Goal: Find specific page/section: Find specific page/section

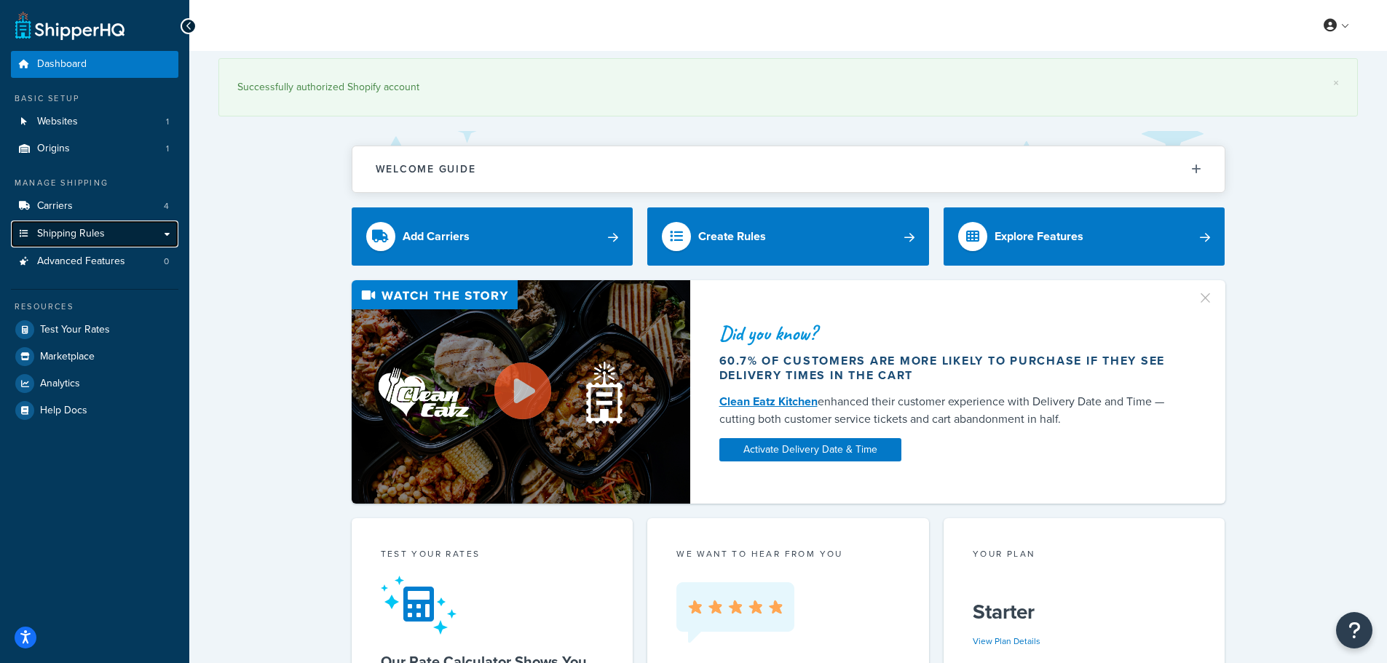
click at [92, 228] on span "Shipping Rules" at bounding box center [71, 234] width 68 height 12
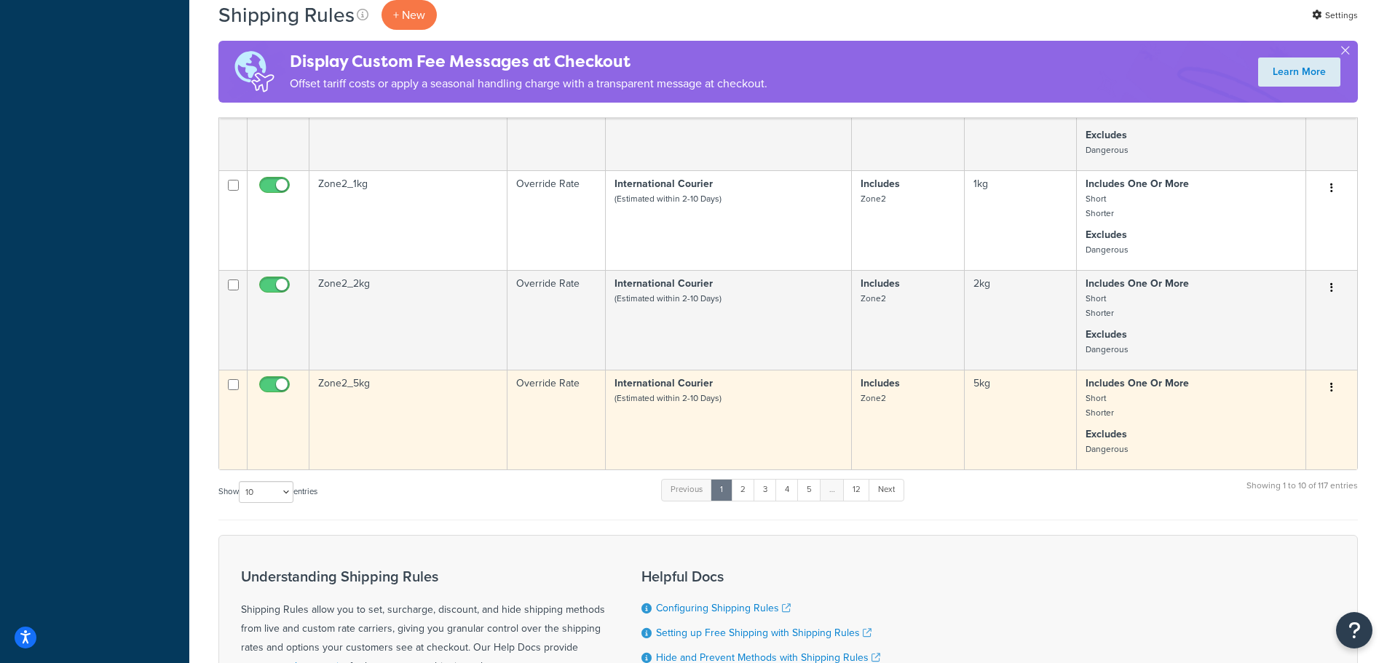
scroll to position [801, 0]
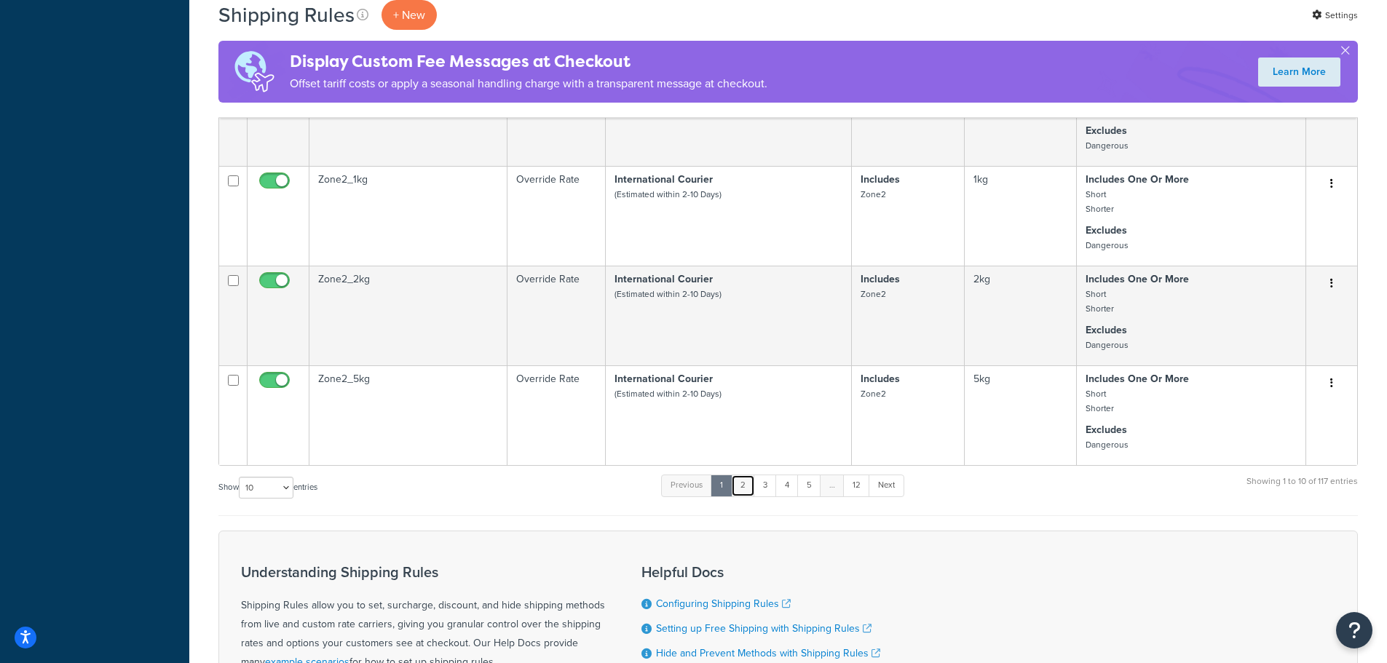
click at [755, 485] on link "2" at bounding box center [743, 486] width 24 height 22
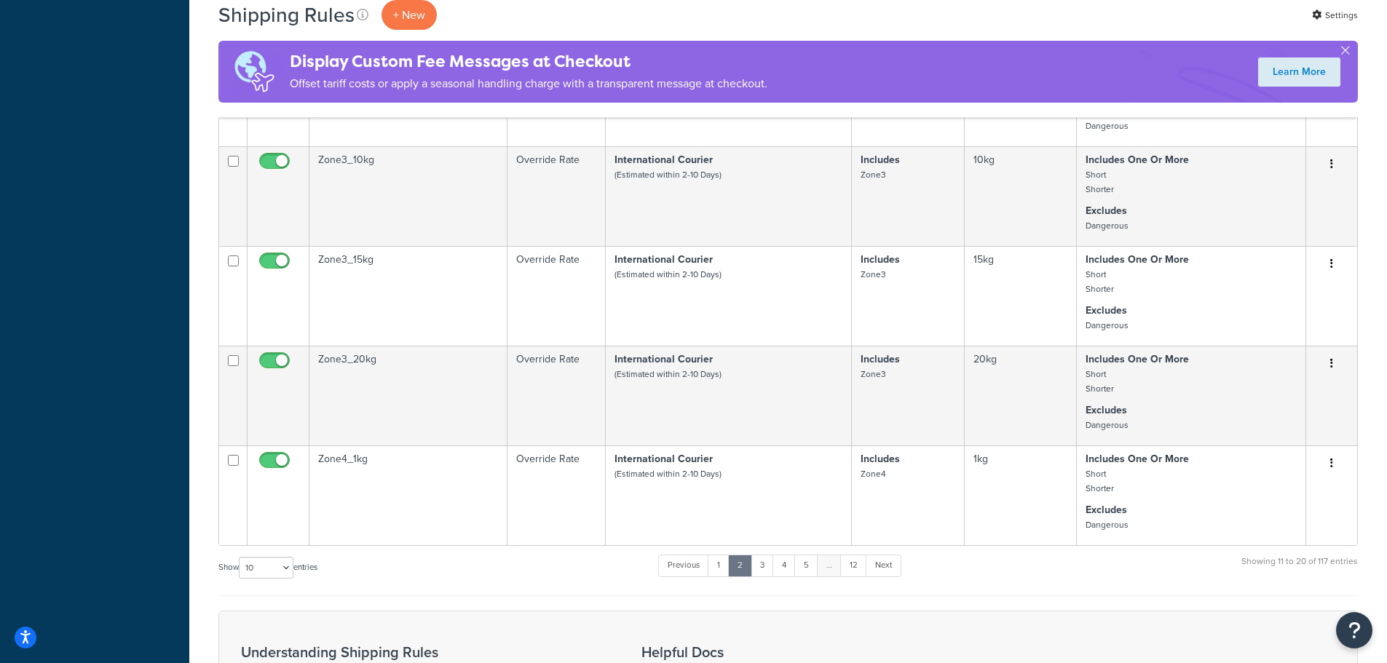
scroll to position [728, 0]
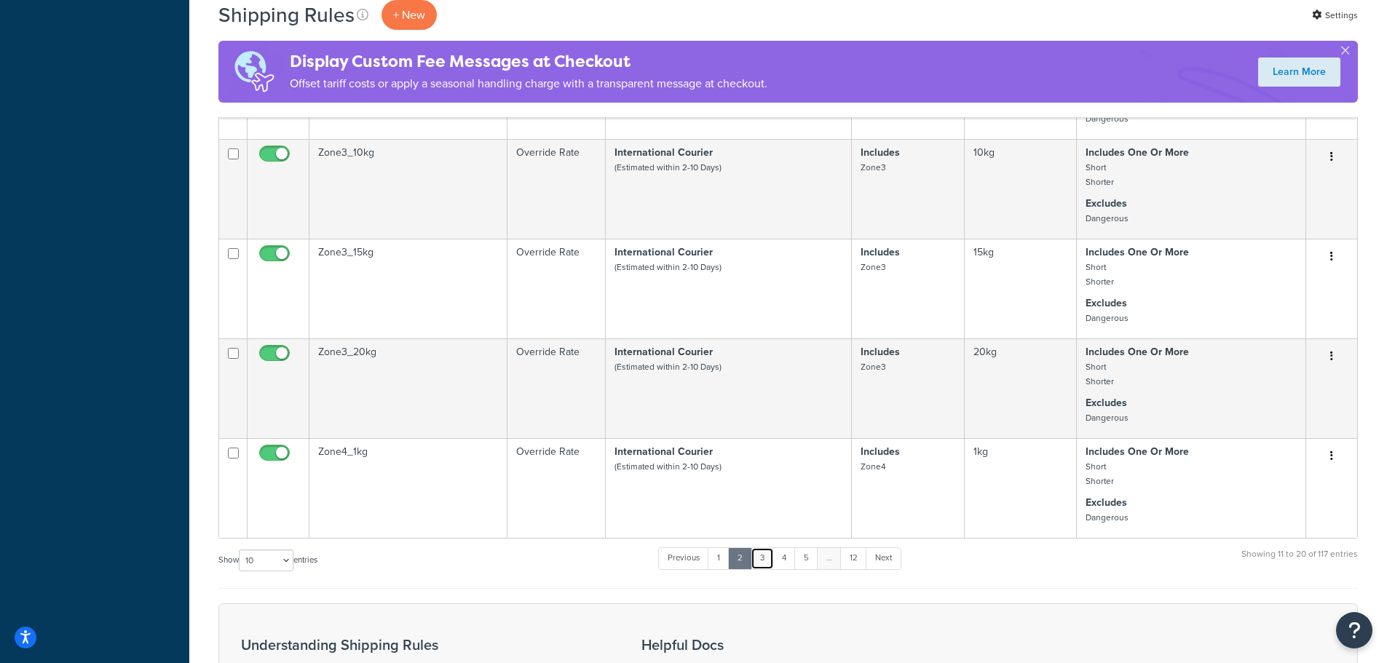
click at [760, 556] on link "3" at bounding box center [762, 559] width 23 height 22
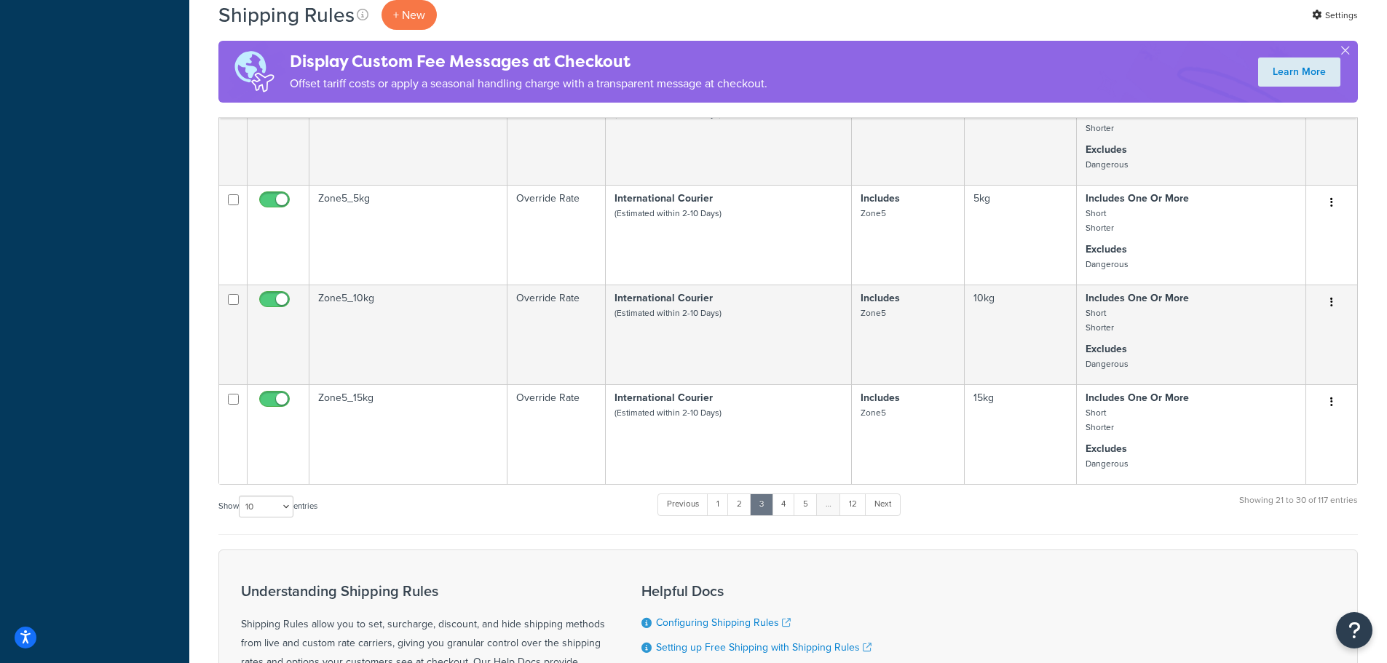
scroll to position [801, 0]
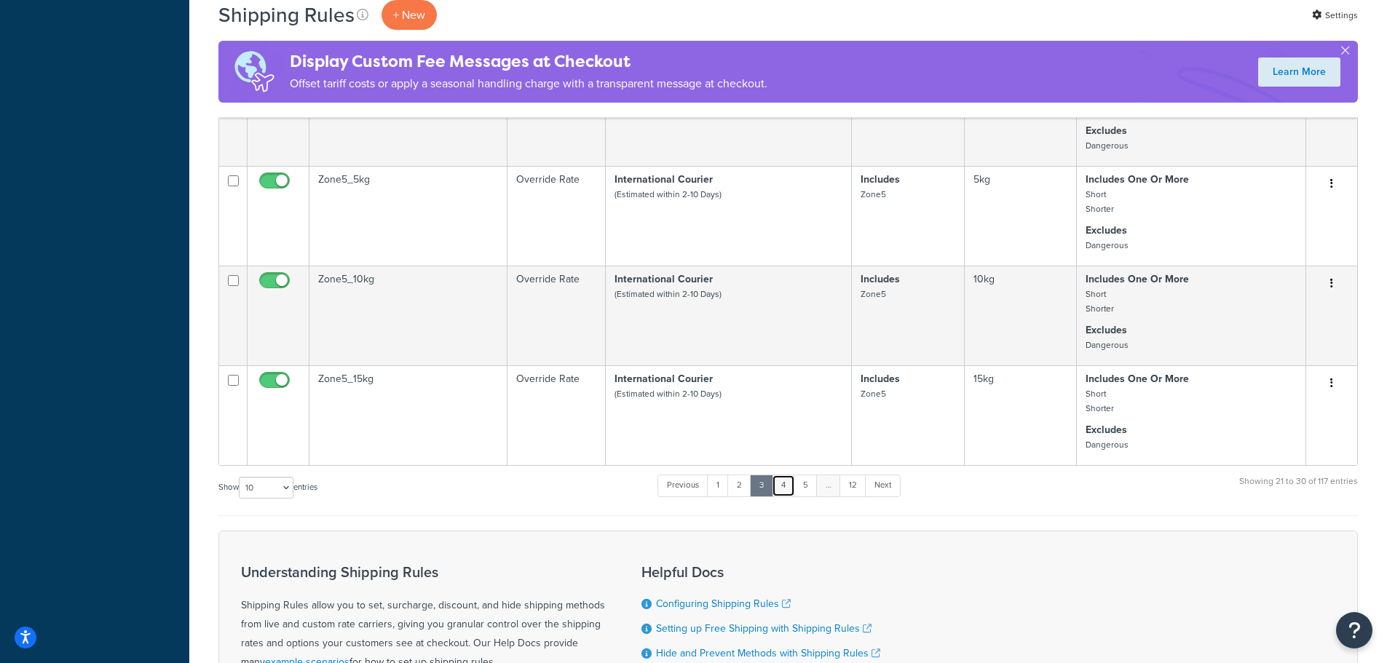
click at [788, 495] on link "4" at bounding box center [783, 486] width 23 height 22
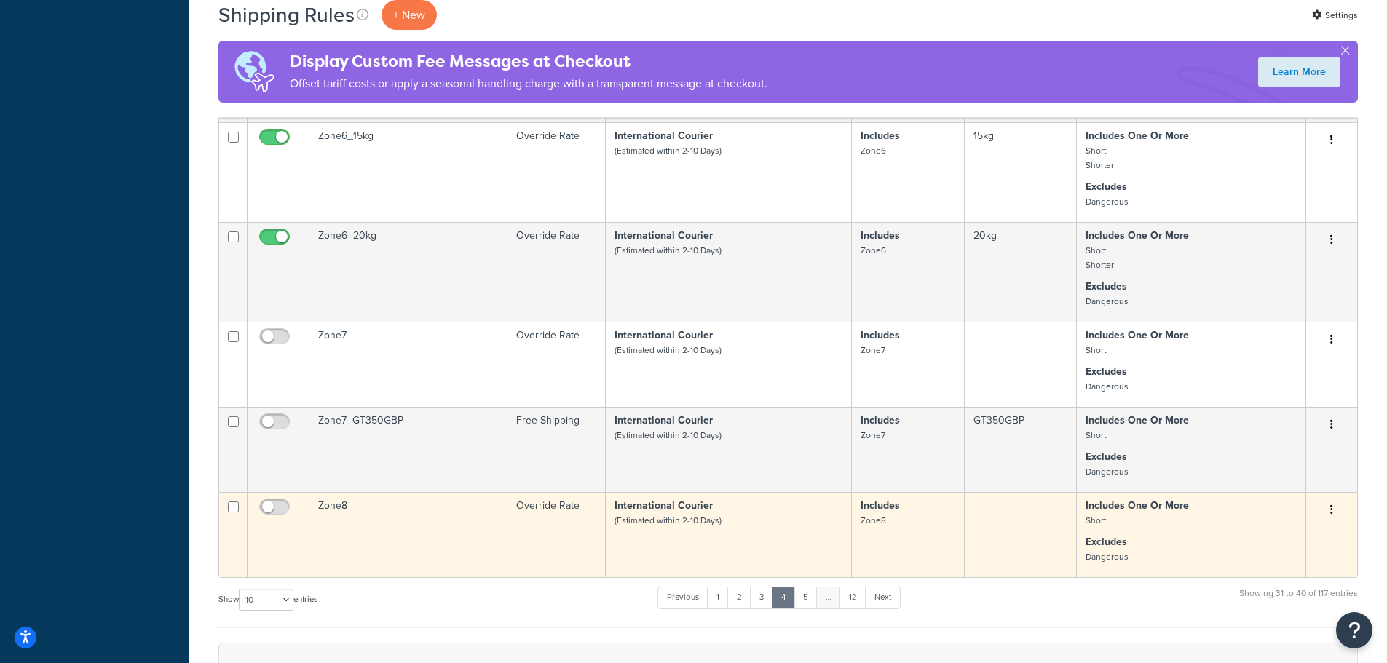
scroll to position [655, 0]
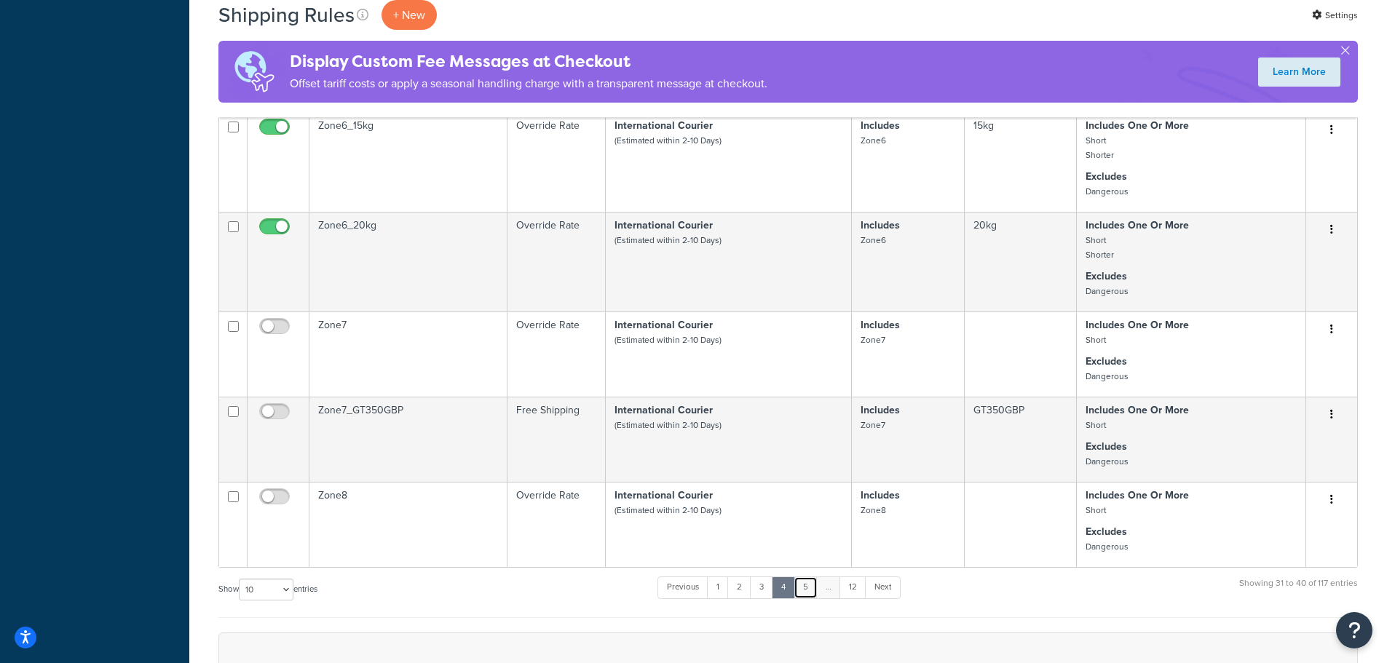
click at [811, 596] on link "5" at bounding box center [806, 588] width 24 height 22
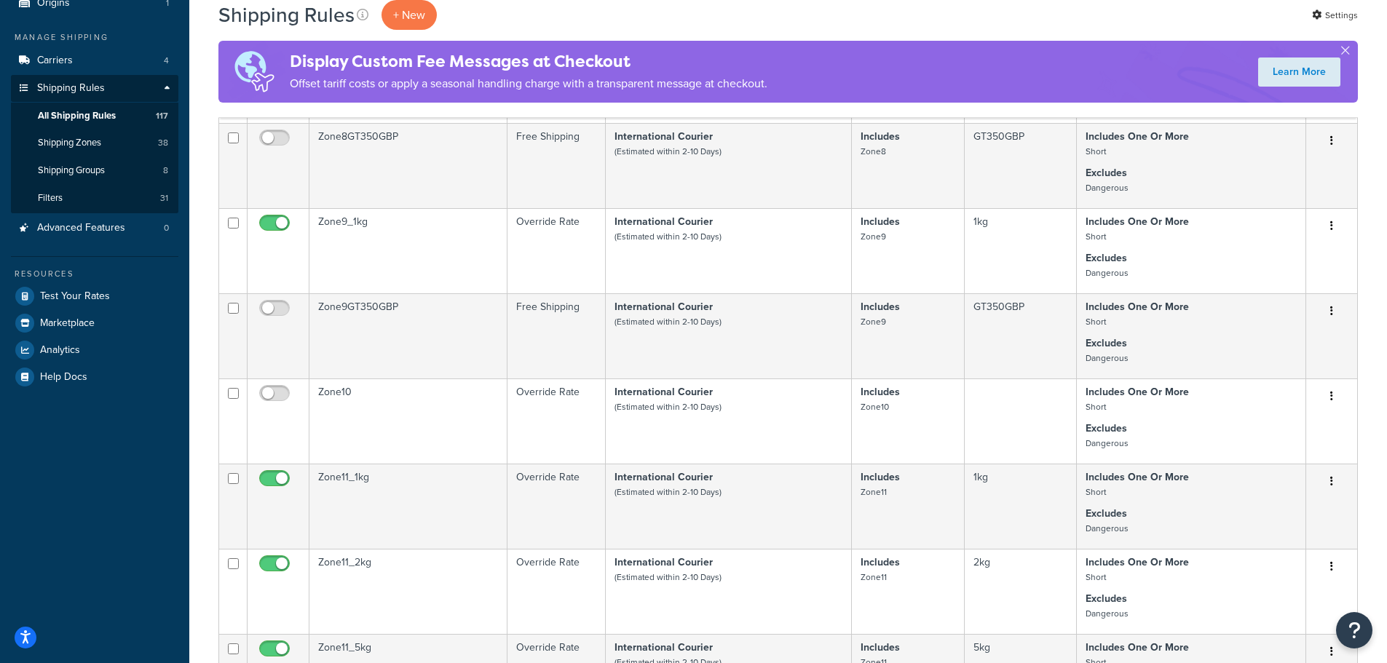
scroll to position [0, 0]
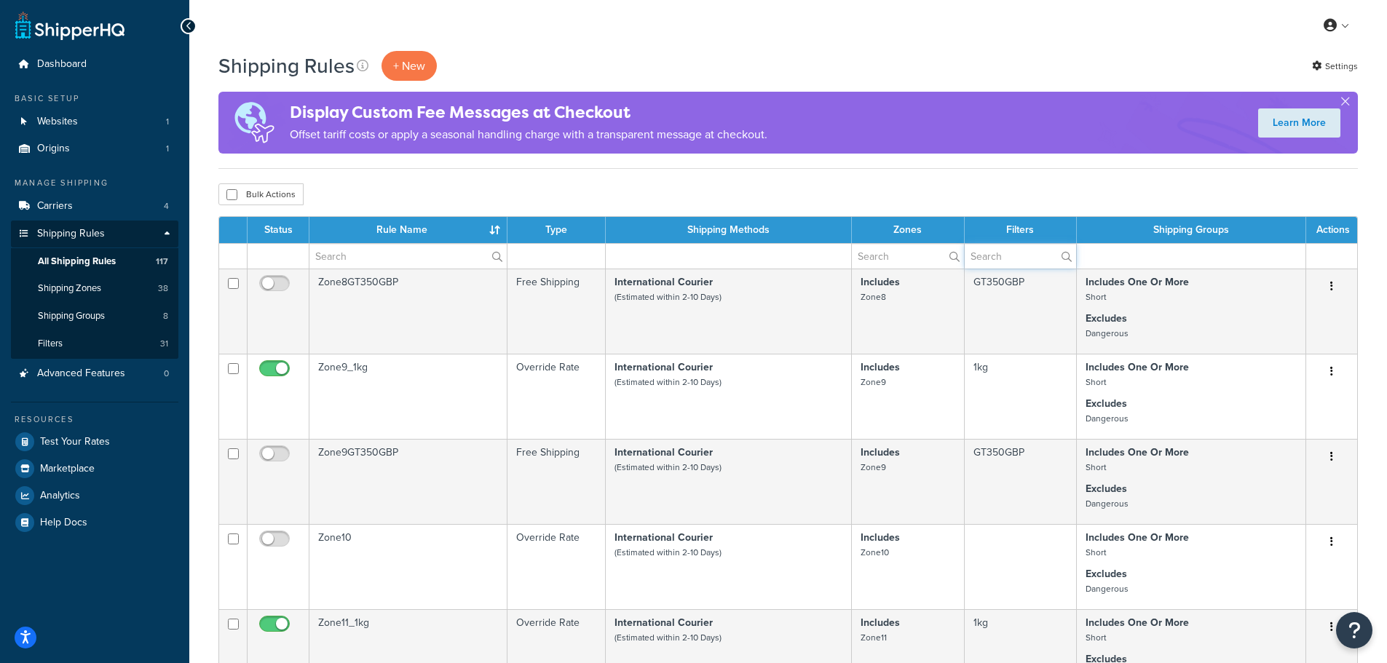
click at [1013, 248] on input "text" at bounding box center [1020, 256] width 111 height 25
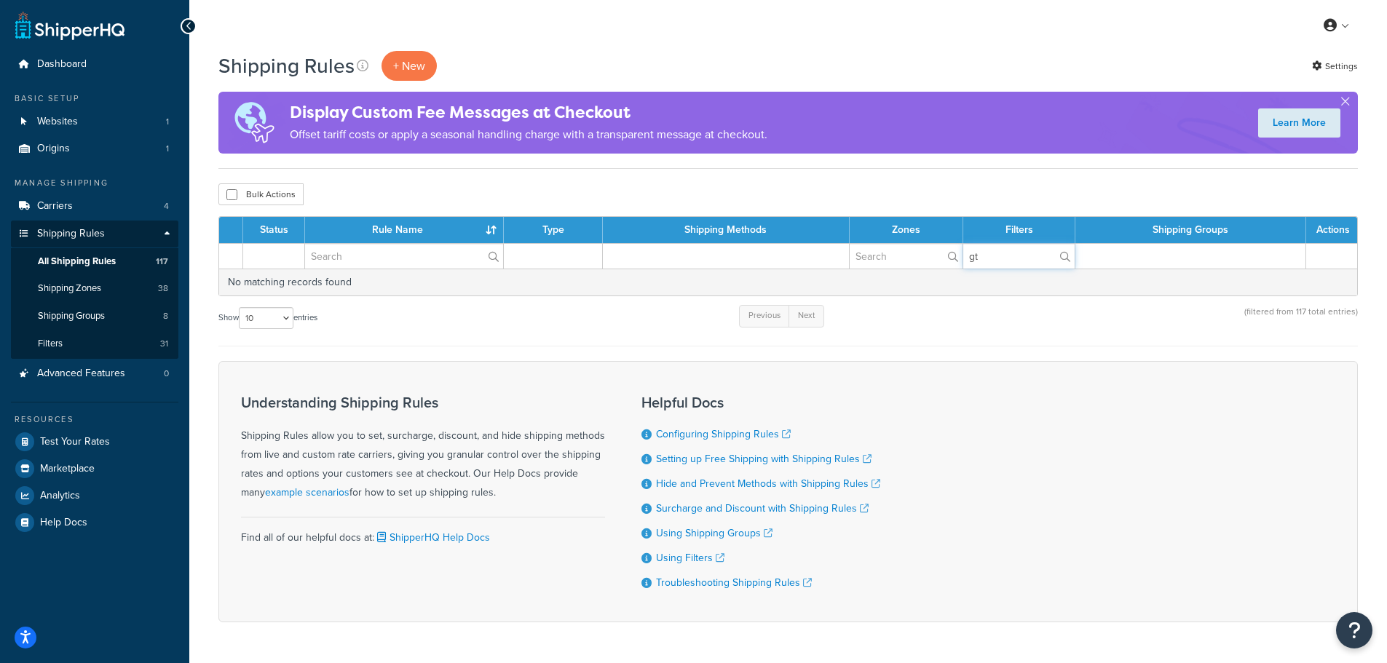
type input "g"
type input "G"
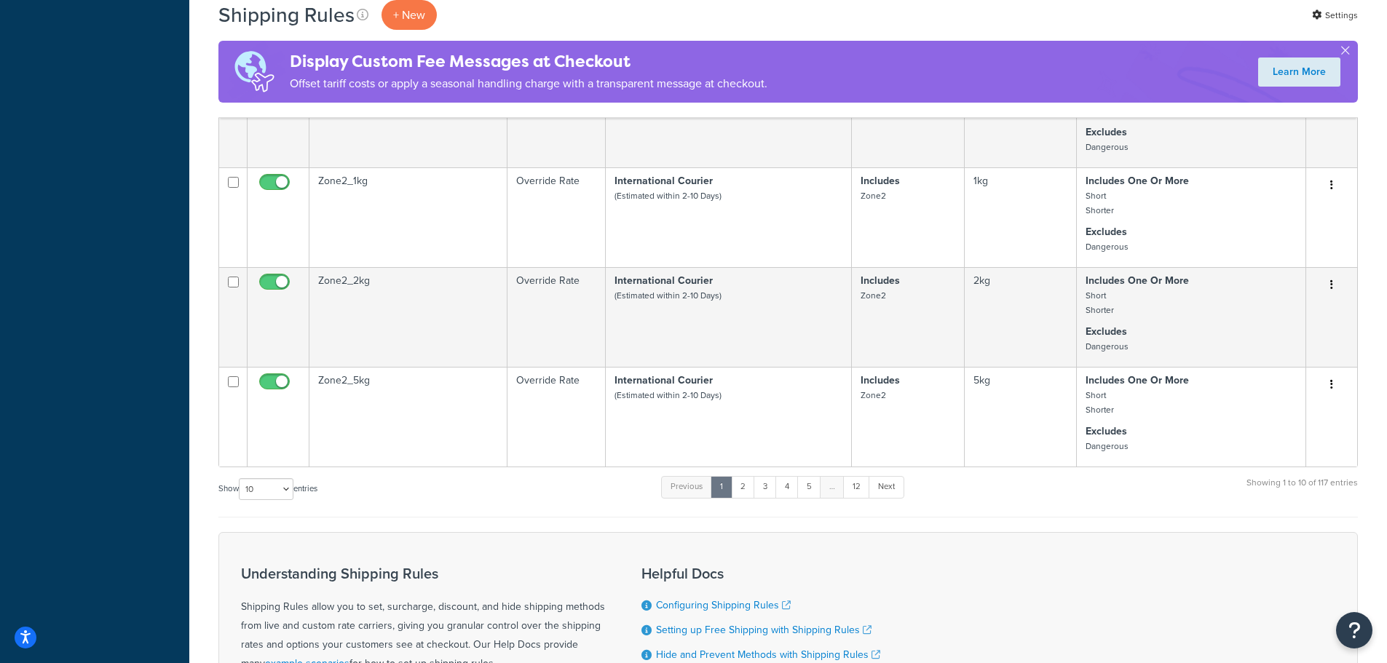
scroll to position [801, 0]
click at [794, 488] on link "4" at bounding box center [787, 486] width 23 height 22
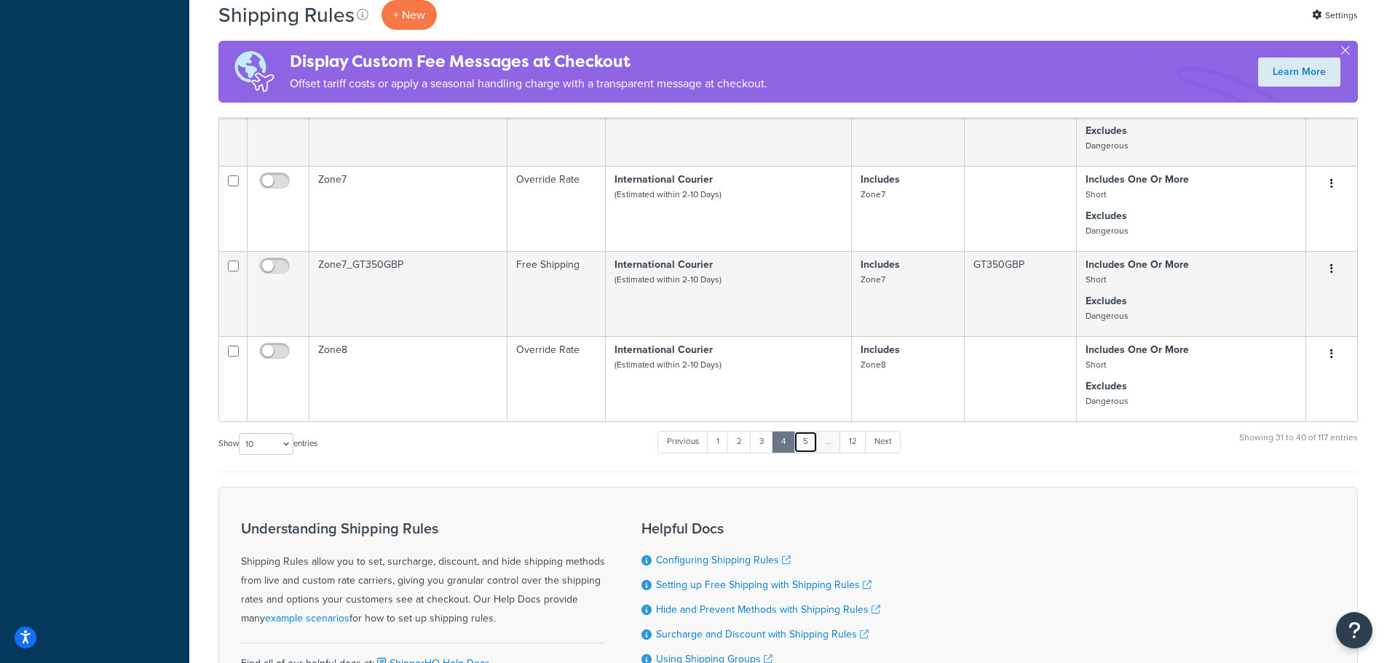
click at [806, 439] on link "5" at bounding box center [806, 442] width 24 height 22
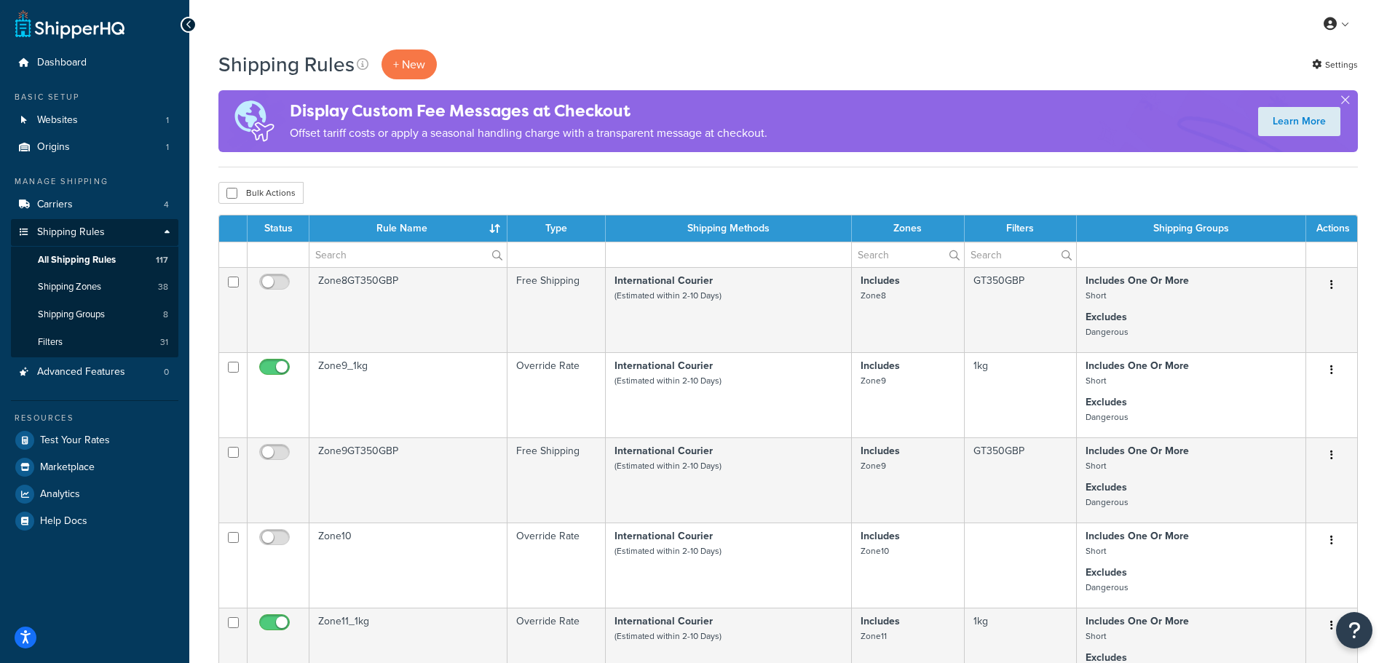
scroll to position [0, 0]
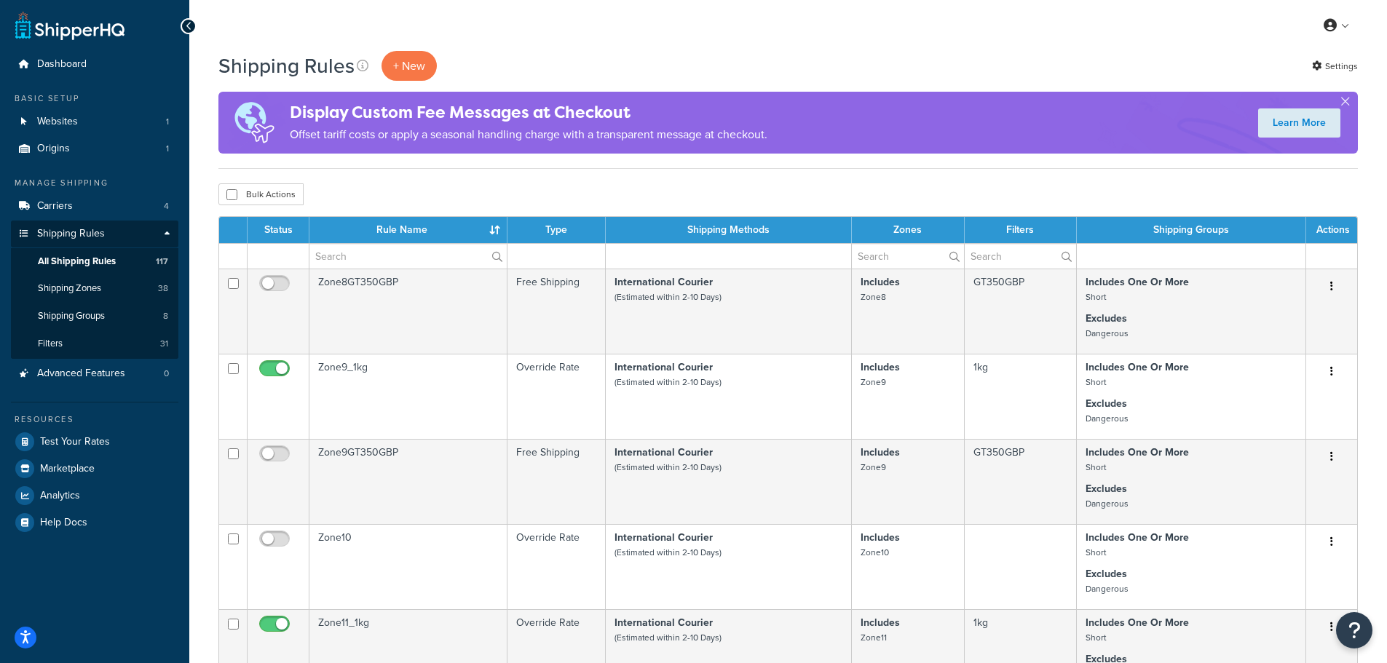
click at [554, 256] on td at bounding box center [557, 255] width 98 height 25
click at [542, 260] on td at bounding box center [557, 255] width 98 height 25
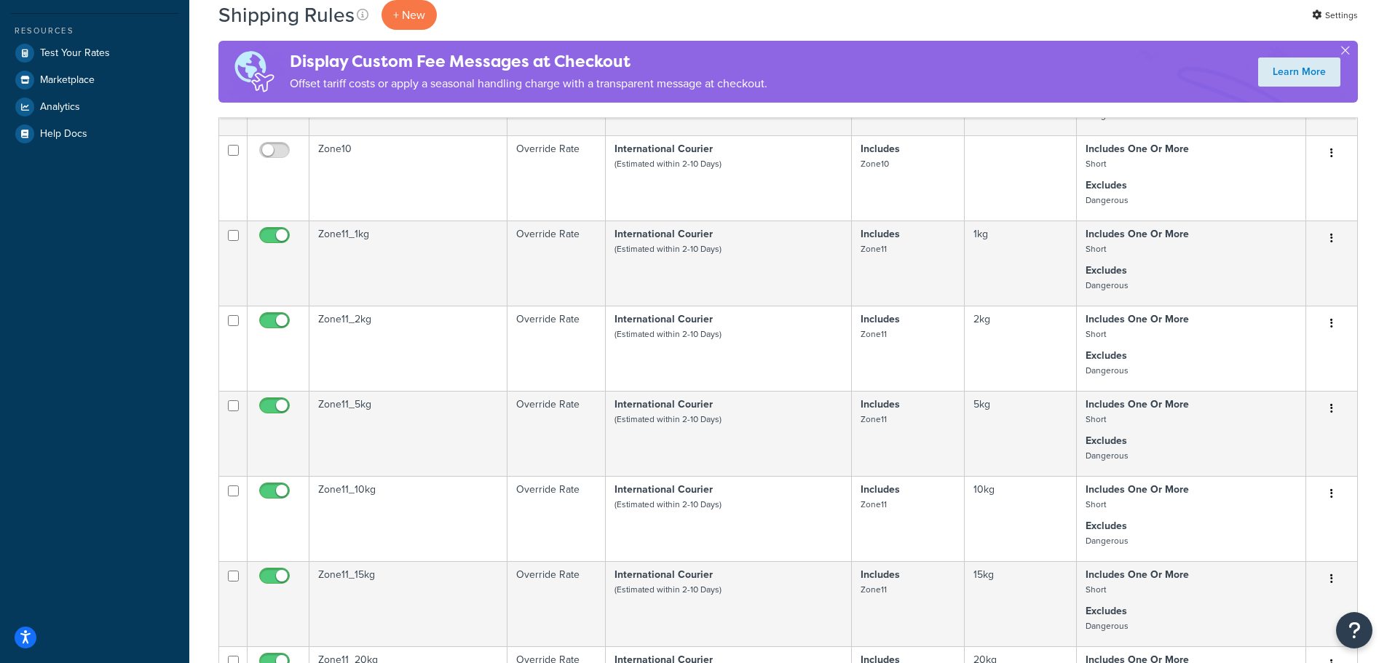
scroll to position [583, 0]
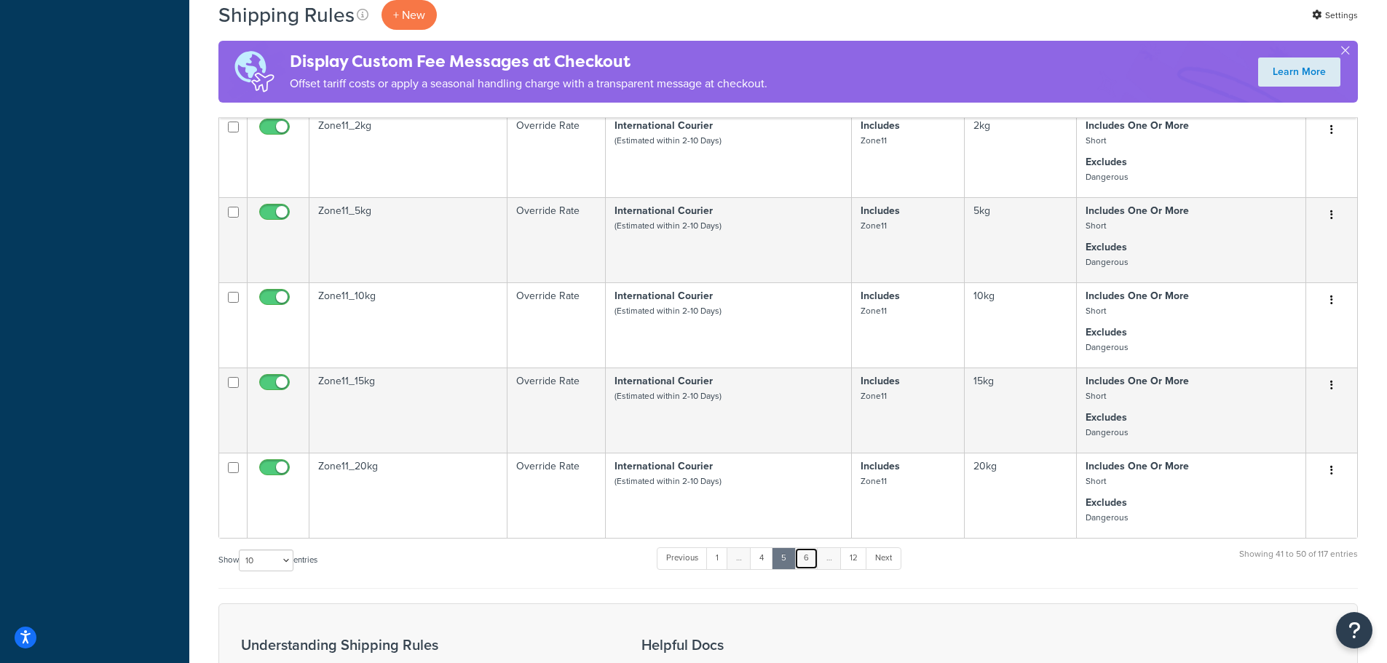
click at [815, 561] on link "6" at bounding box center [807, 559] width 24 height 22
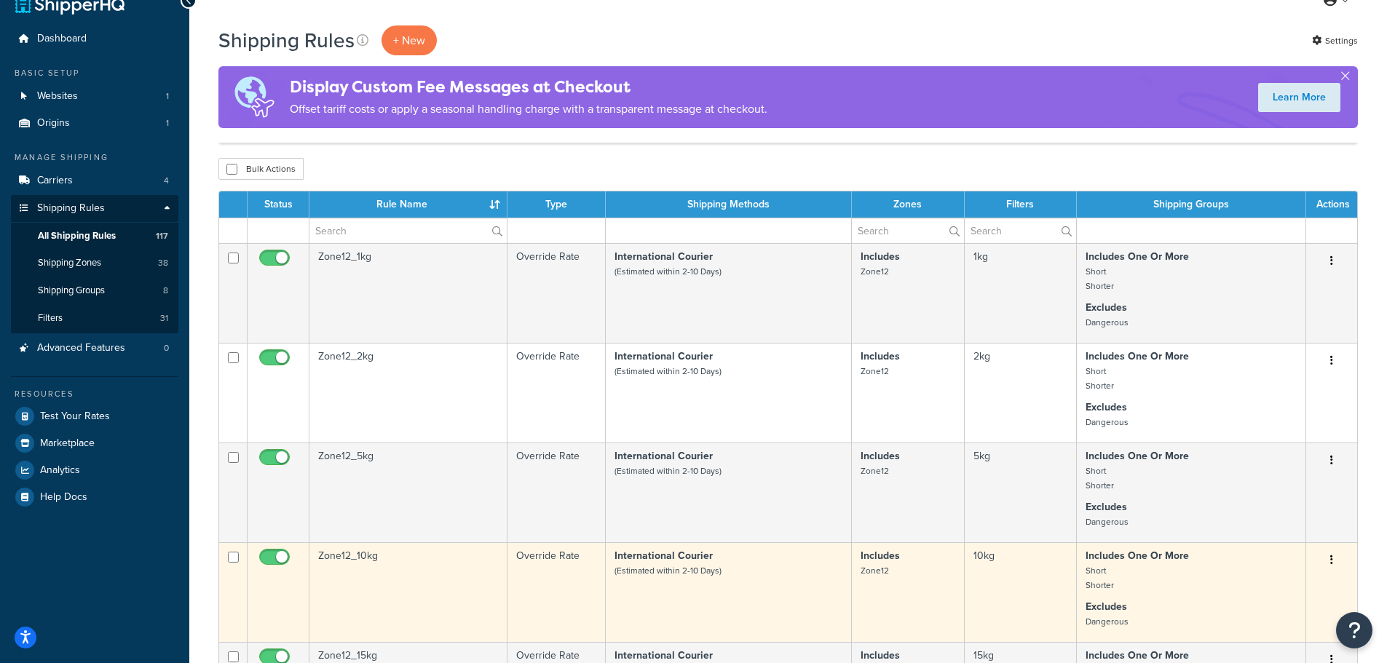
scroll to position [0, 0]
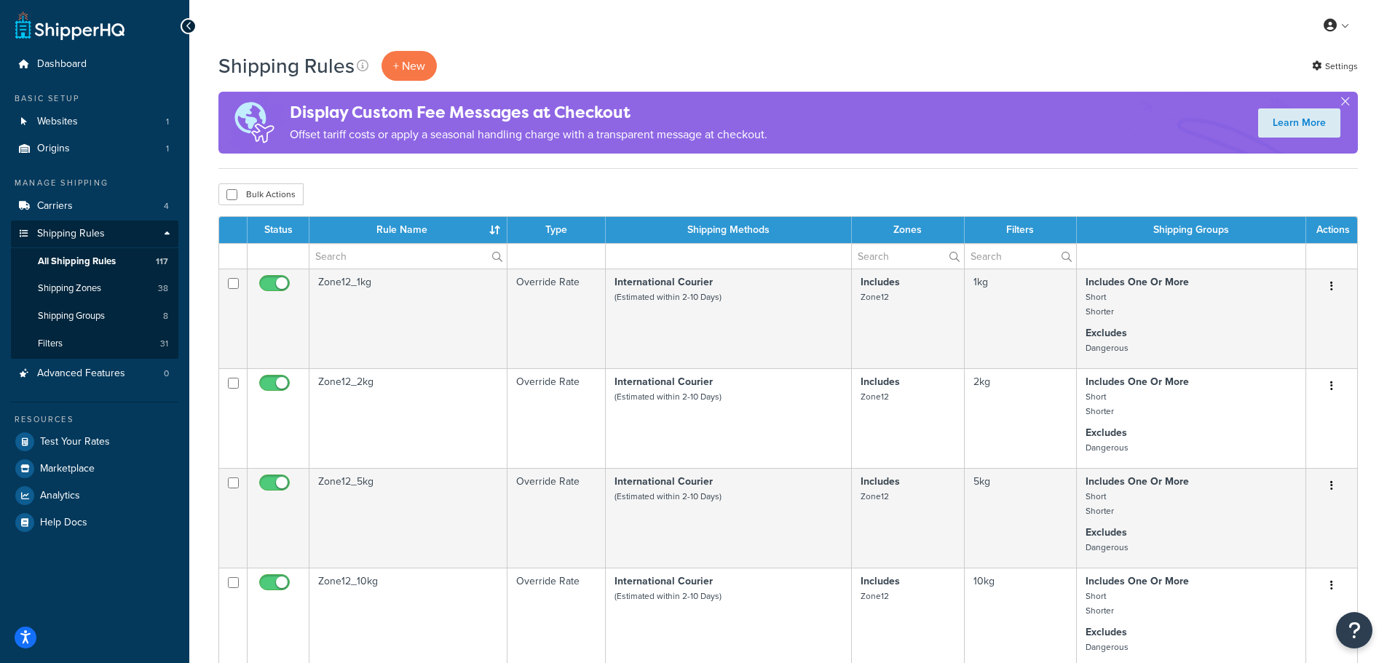
click at [285, 250] on td at bounding box center [279, 255] width 62 height 25
click at [281, 259] on td at bounding box center [279, 255] width 62 height 25
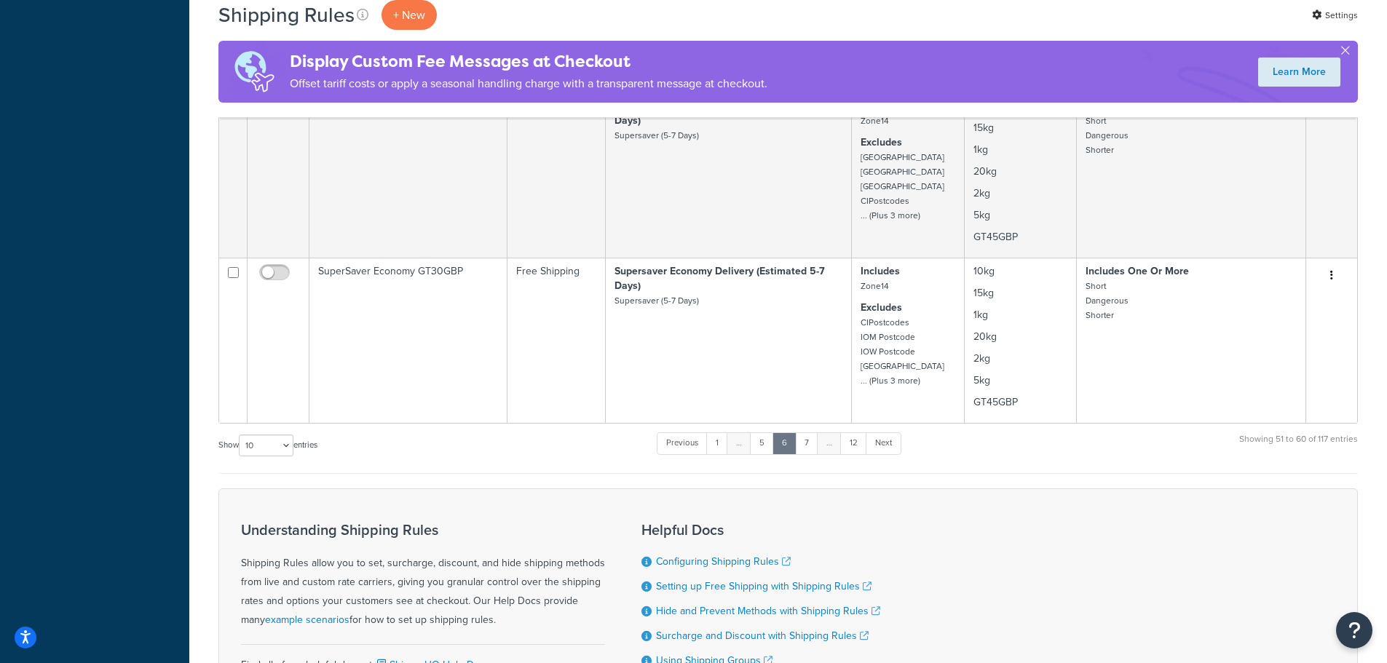
scroll to position [1092, 0]
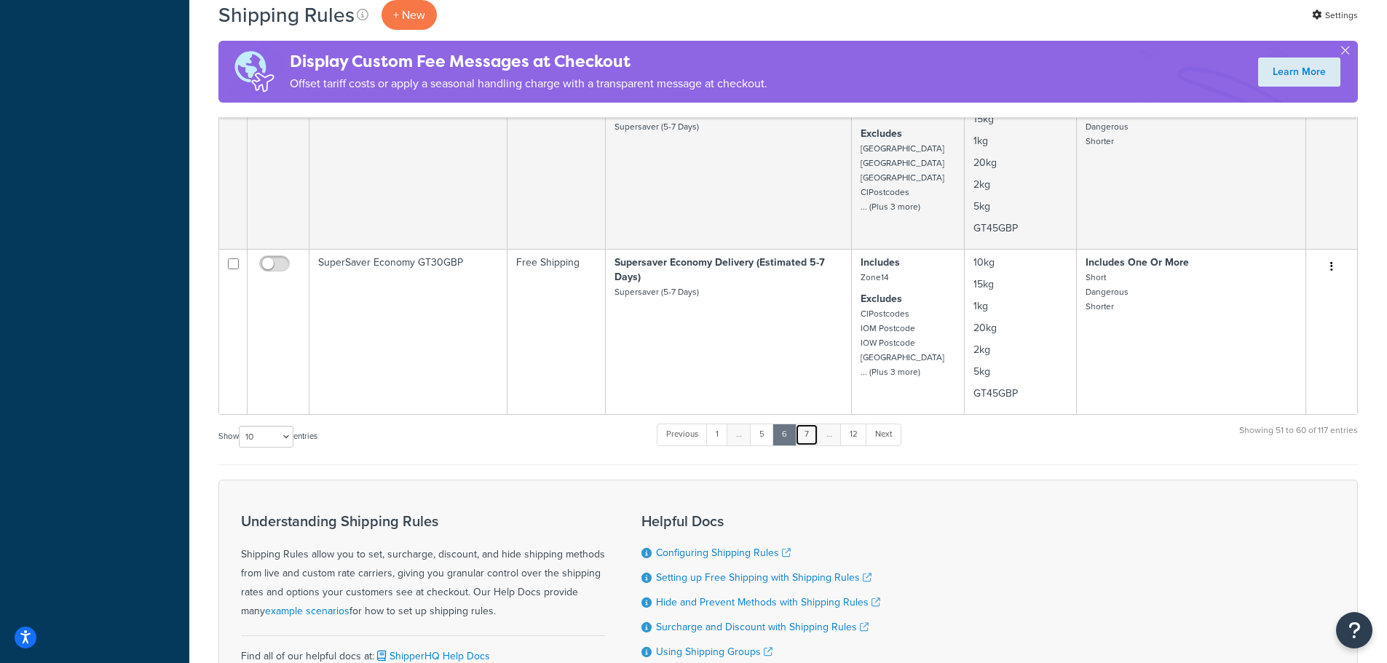
click at [808, 428] on link "7" at bounding box center [806, 435] width 23 height 22
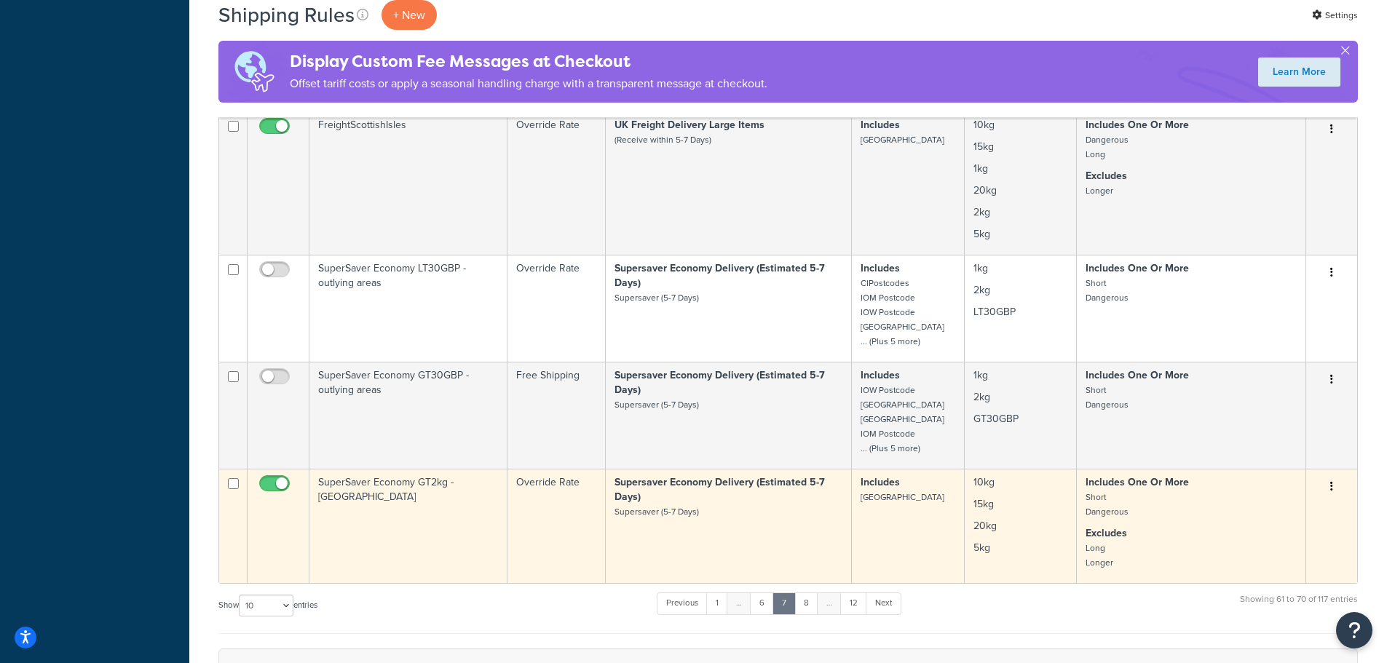
scroll to position [1020, 0]
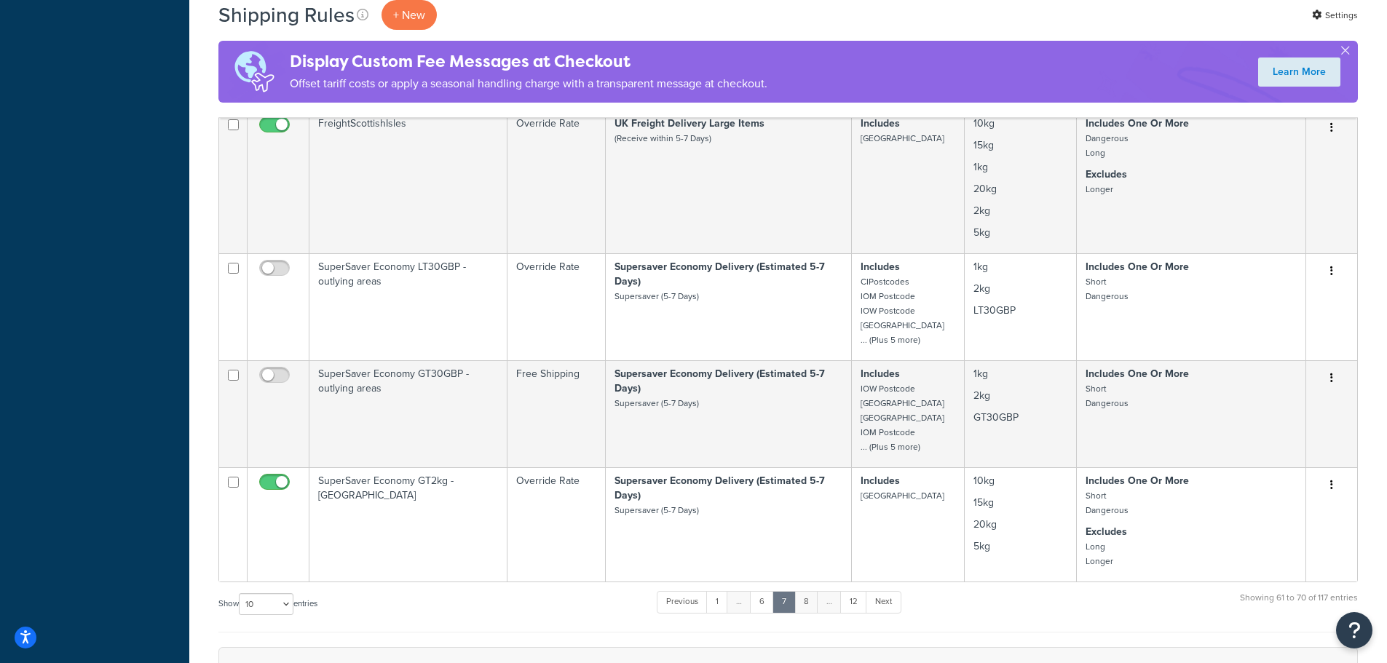
click at [814, 608] on link "8" at bounding box center [807, 602] width 24 height 22
click at [832, 608] on link "…" at bounding box center [829, 602] width 25 height 22
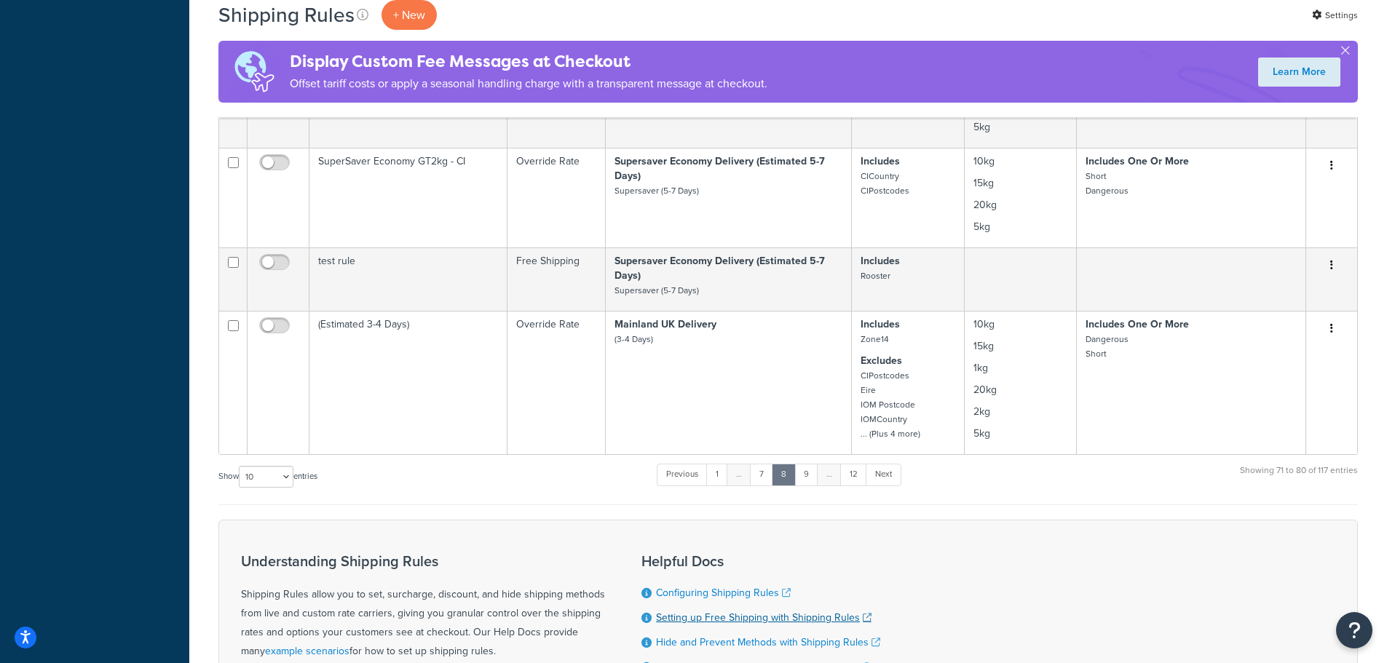
scroll to position [947, 0]
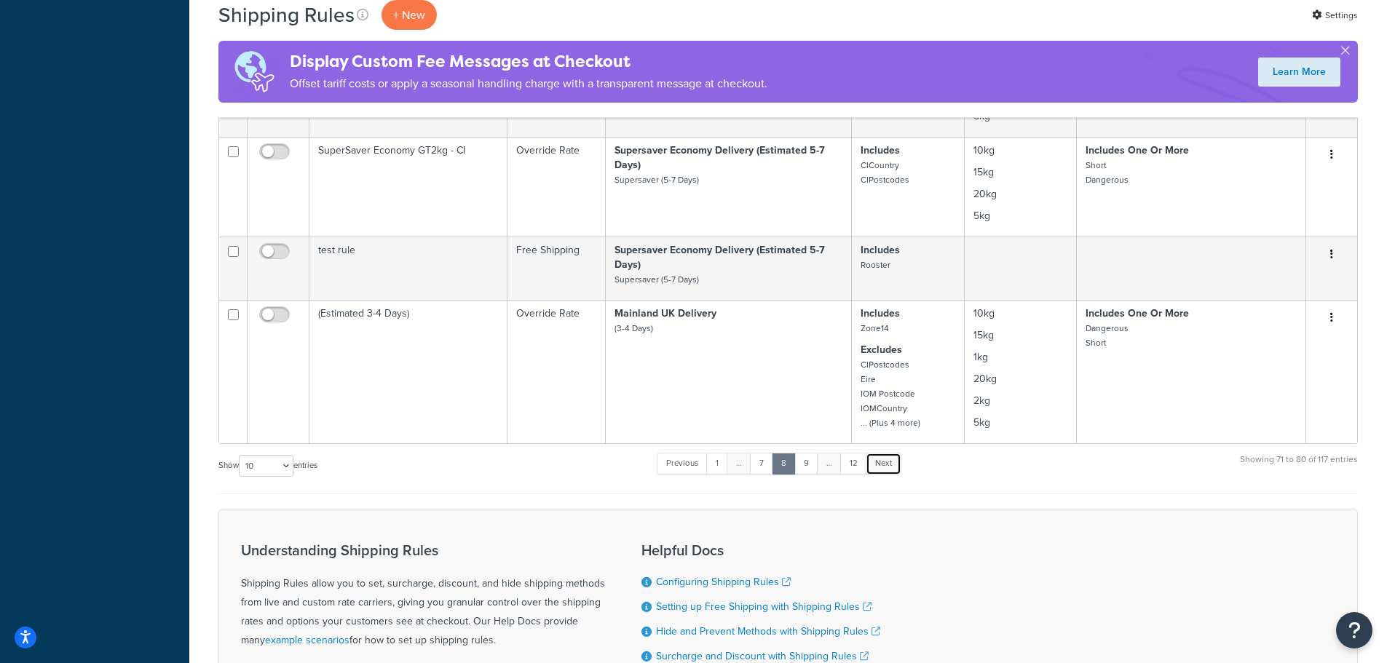
click at [892, 470] on link "Next" at bounding box center [884, 464] width 36 height 22
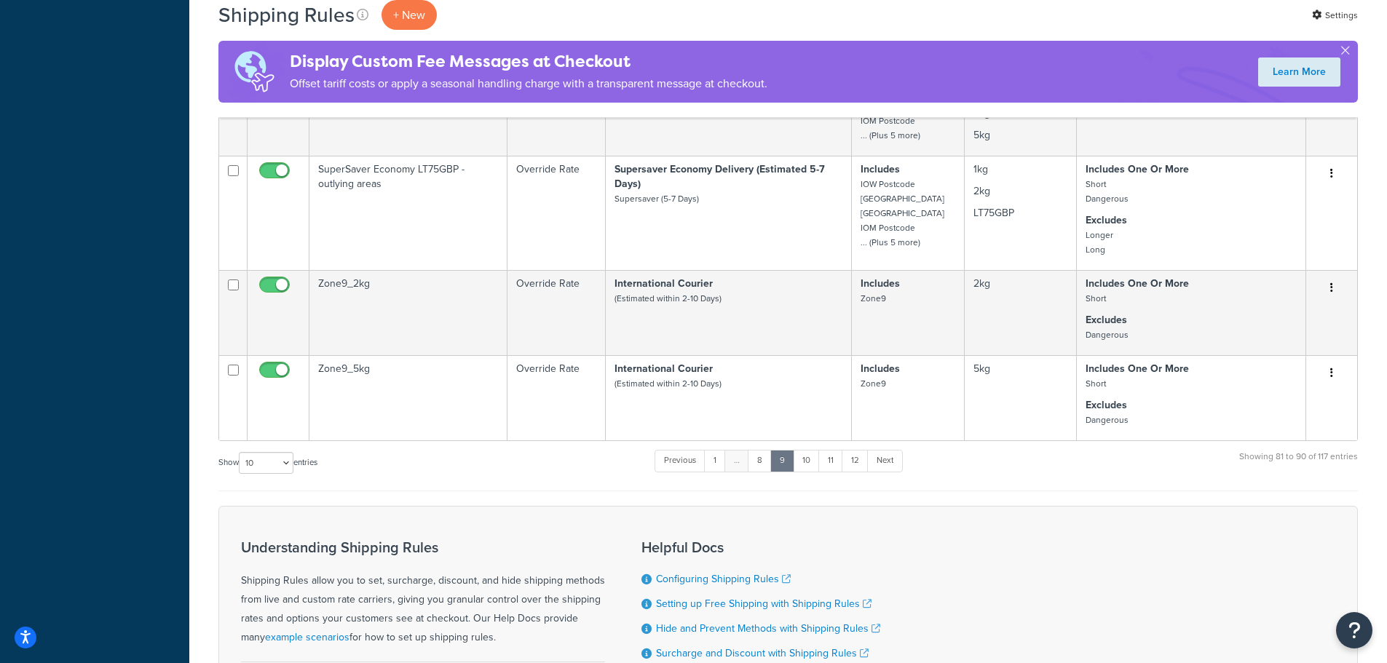
scroll to position [1247, 0]
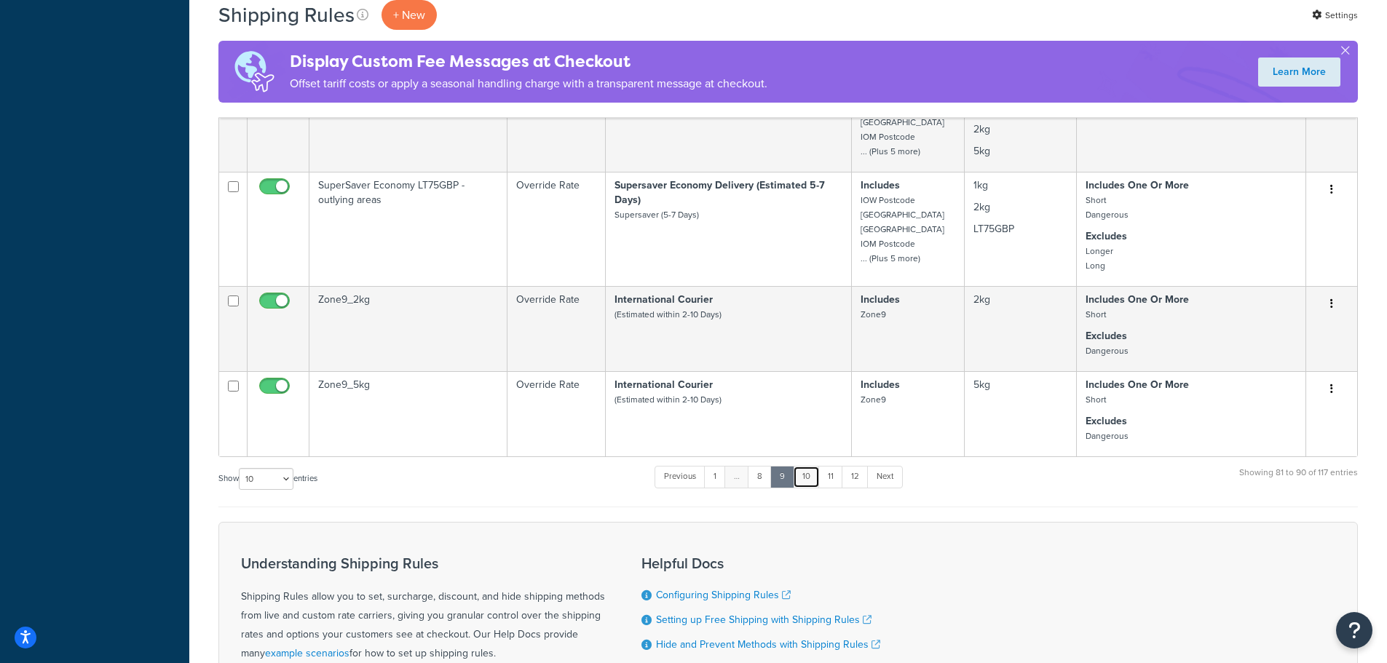
click at [814, 482] on link "10" at bounding box center [806, 477] width 27 height 22
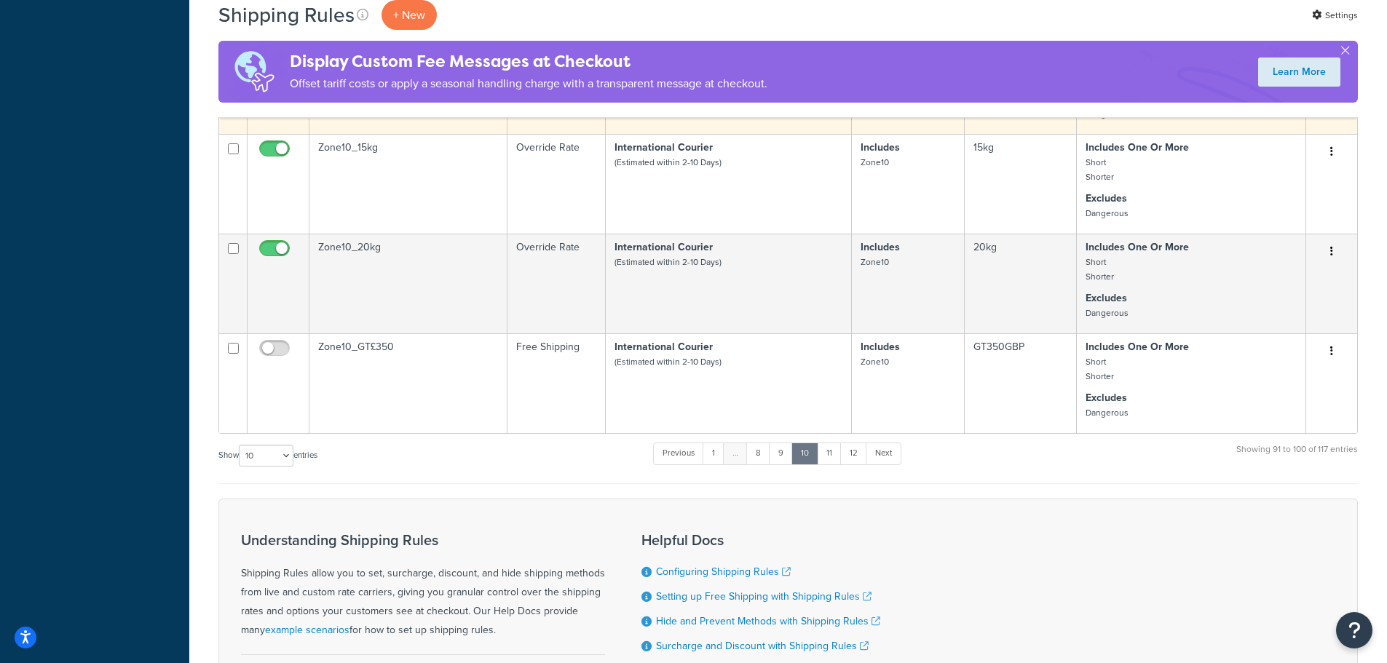
scroll to position [947, 0]
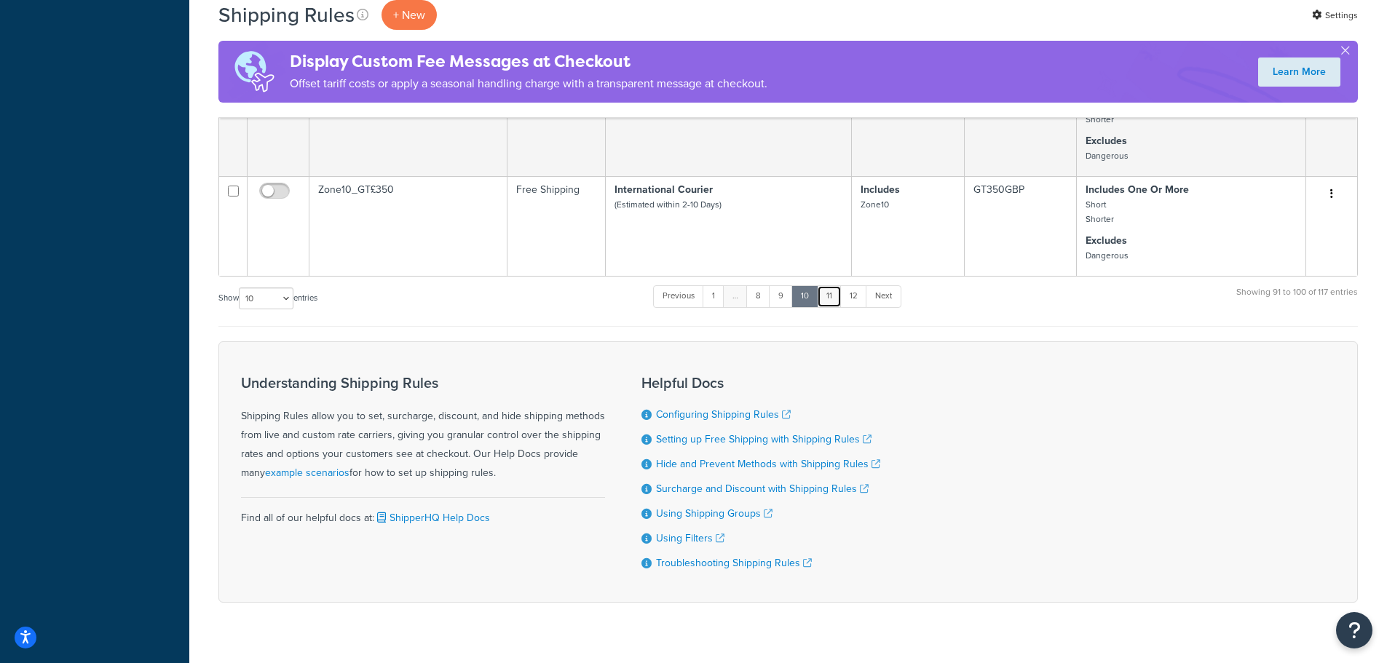
click at [835, 294] on link "11" at bounding box center [829, 297] width 25 height 22
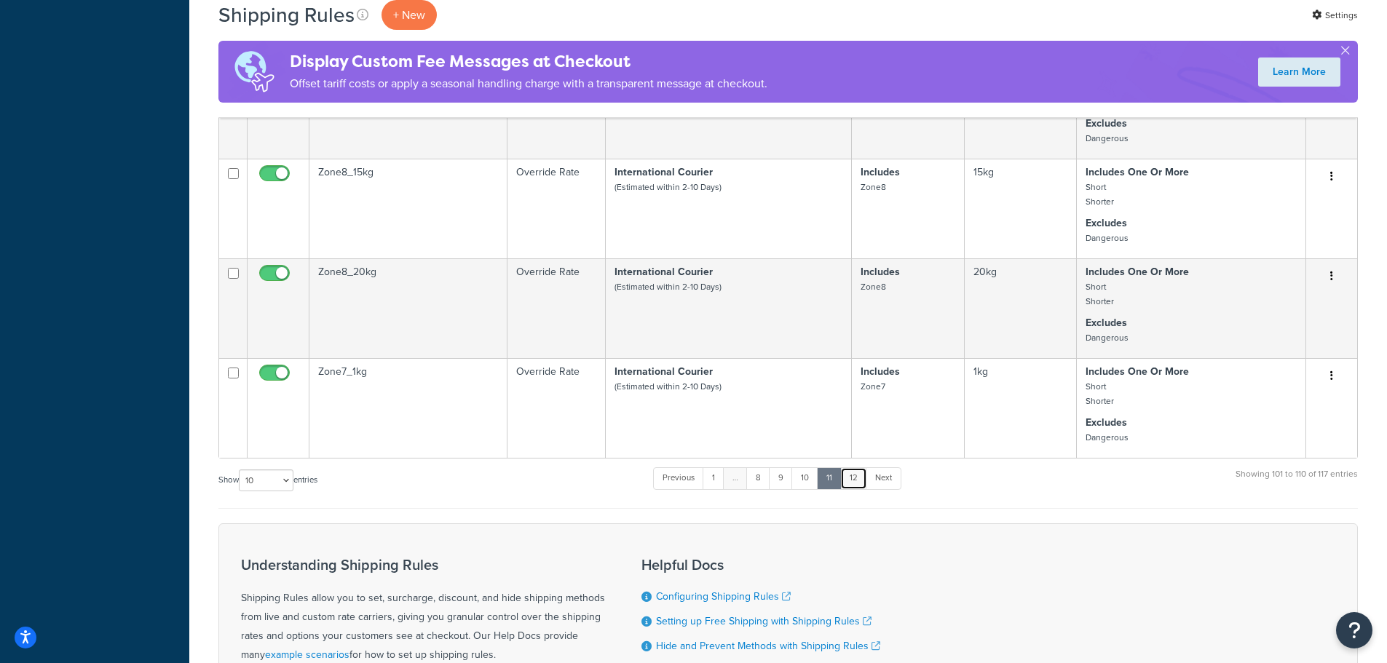
click at [855, 477] on link "12" at bounding box center [853, 479] width 27 height 22
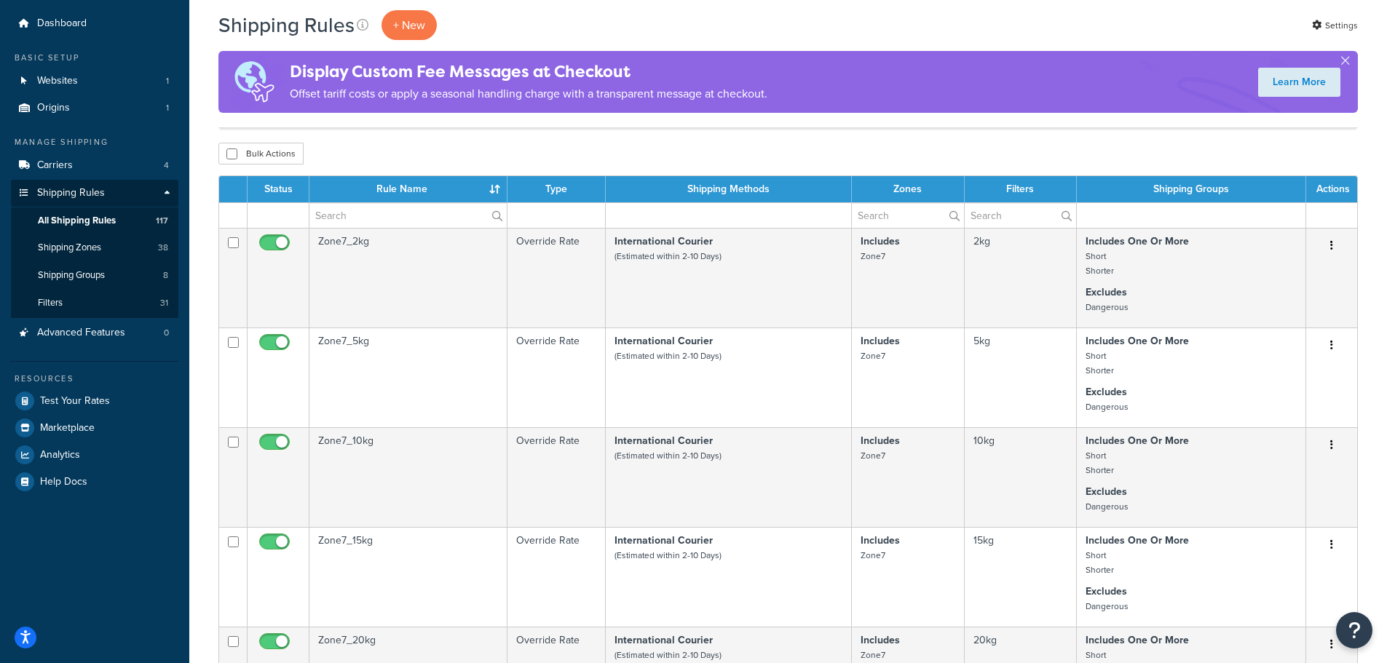
scroll to position [0, 0]
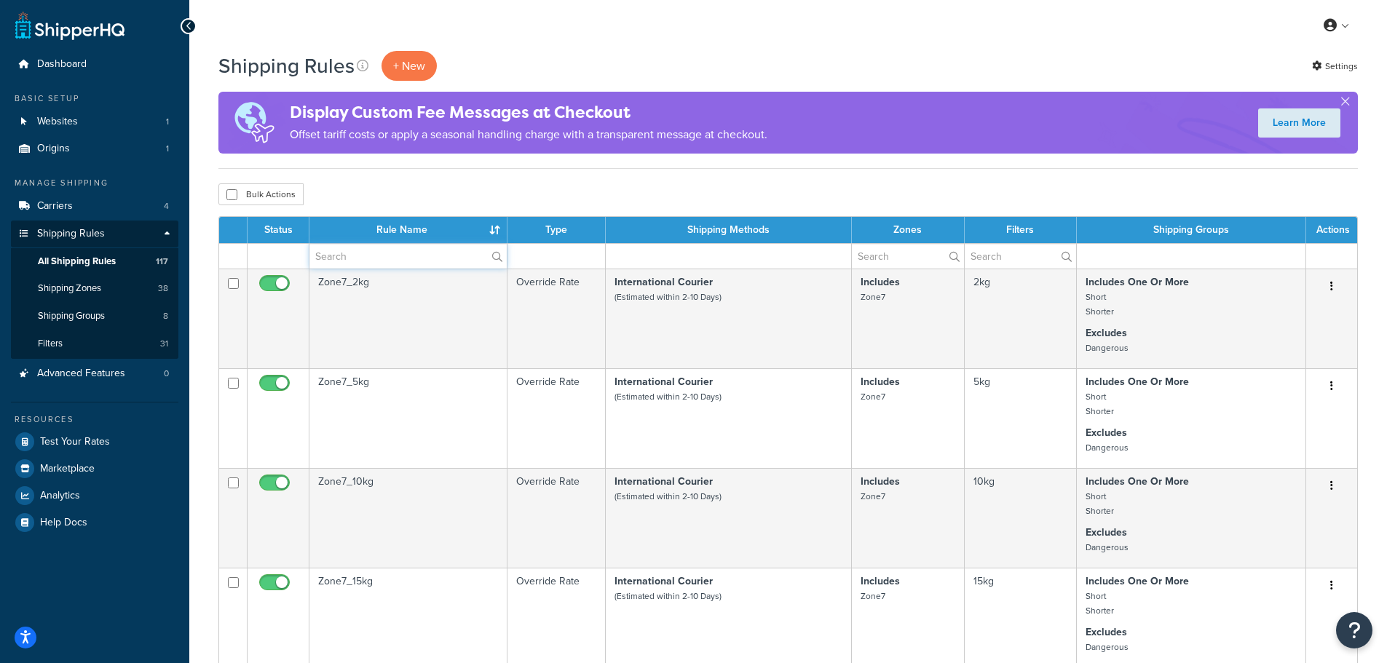
click at [388, 253] on input "text" at bounding box center [408, 256] width 197 height 25
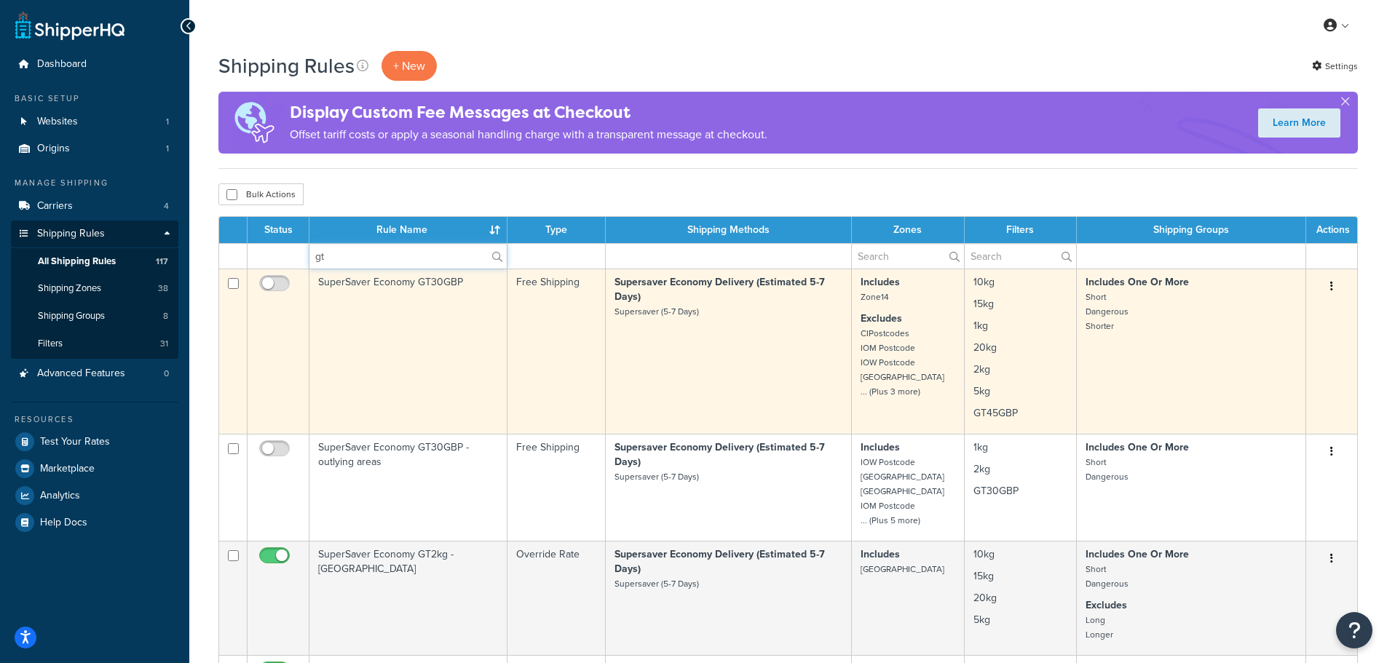
type input "g"
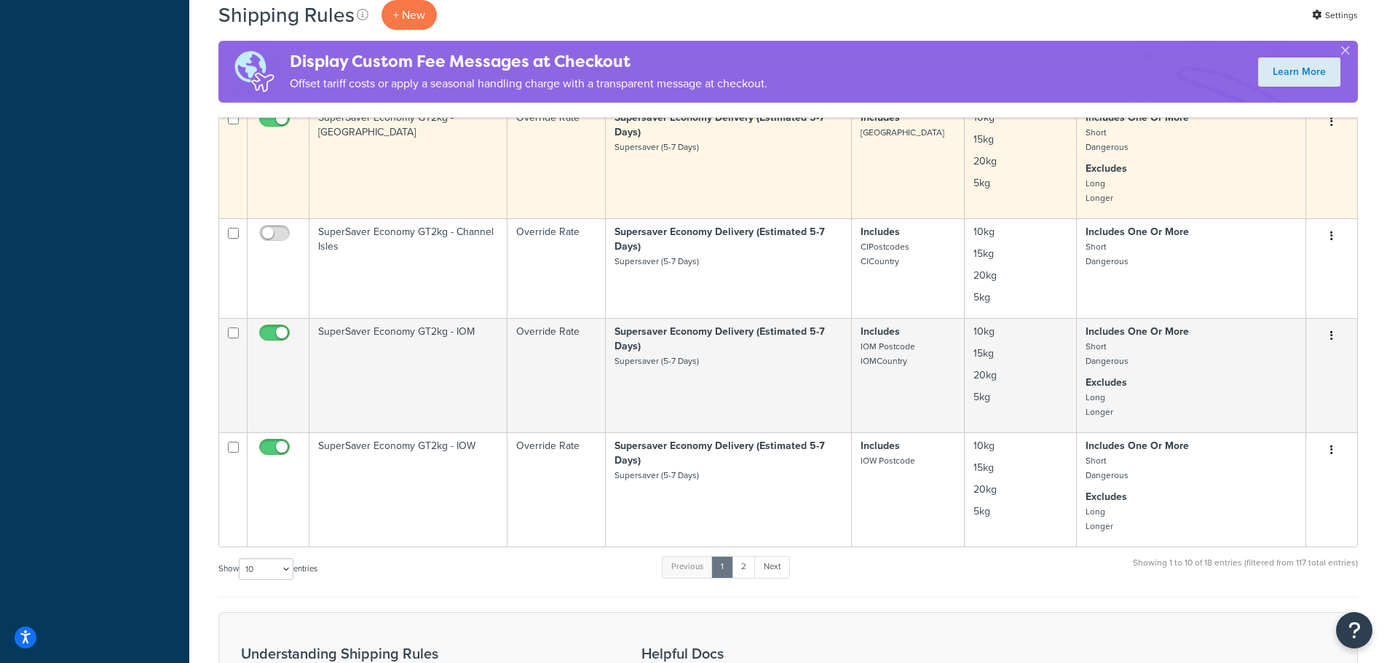
scroll to position [947, 0]
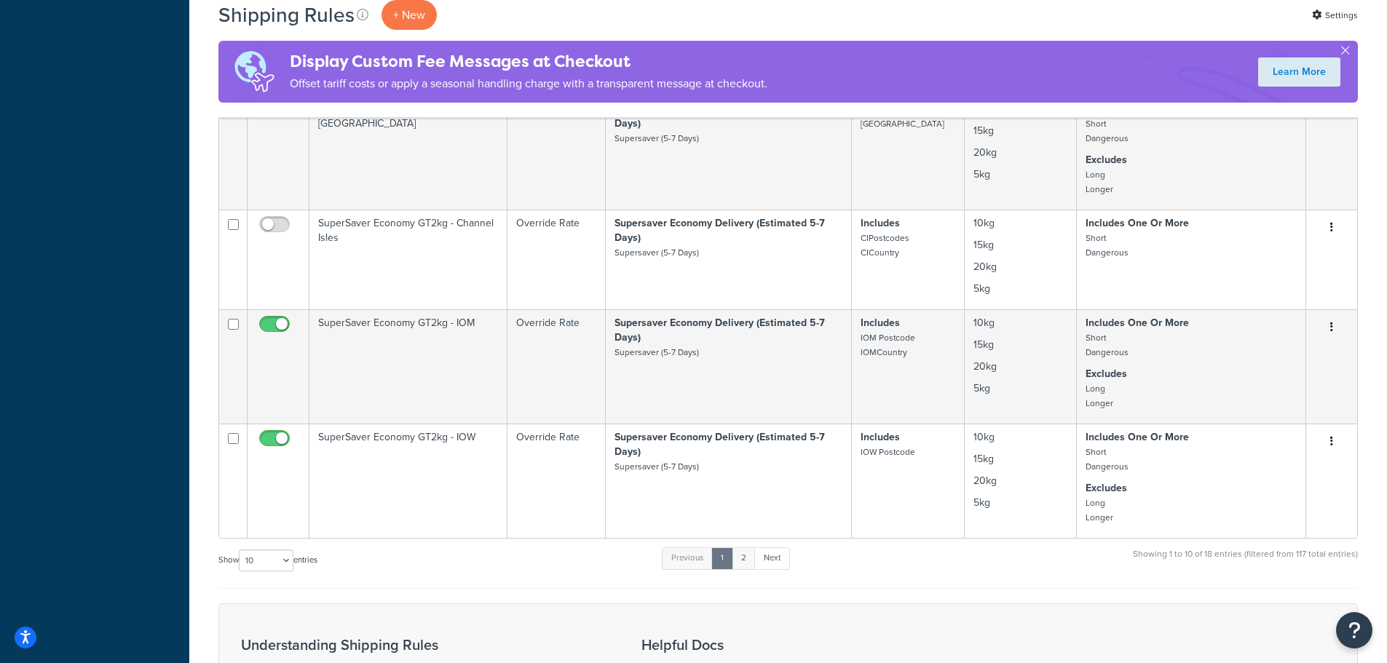
type input "super"
click at [751, 558] on link "2" at bounding box center [744, 559] width 24 height 22
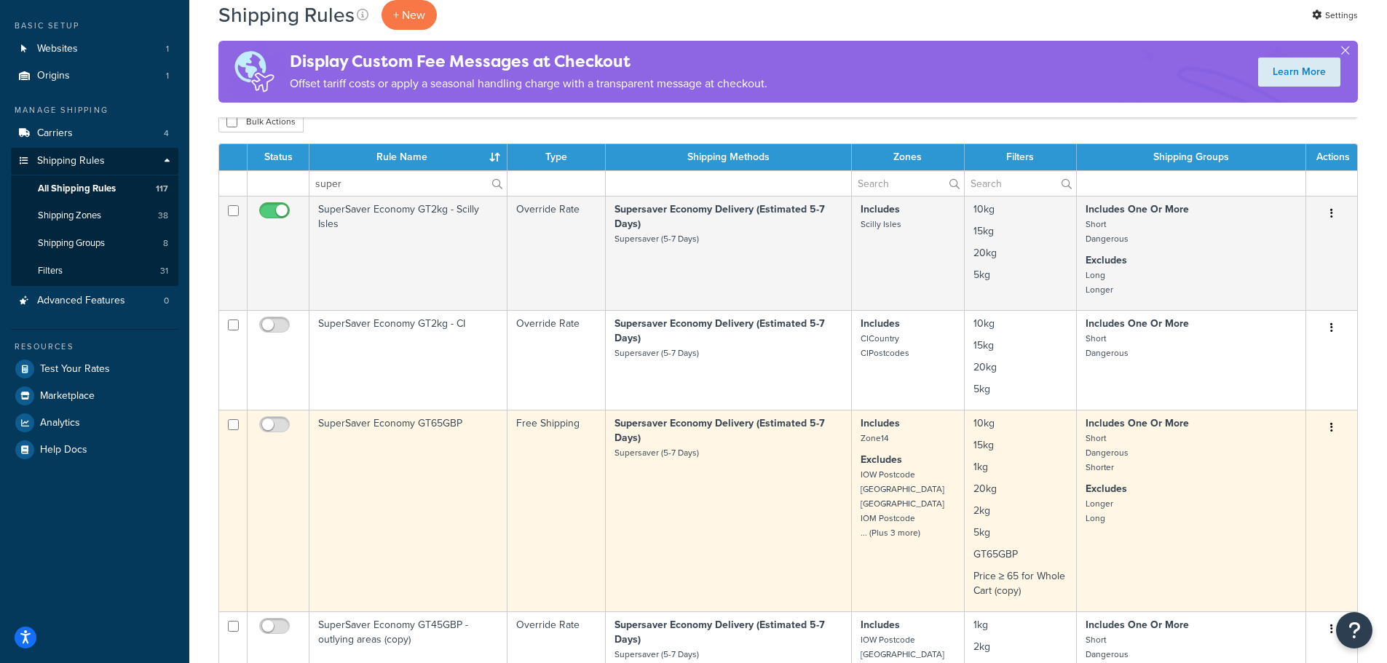
scroll to position [146, 0]
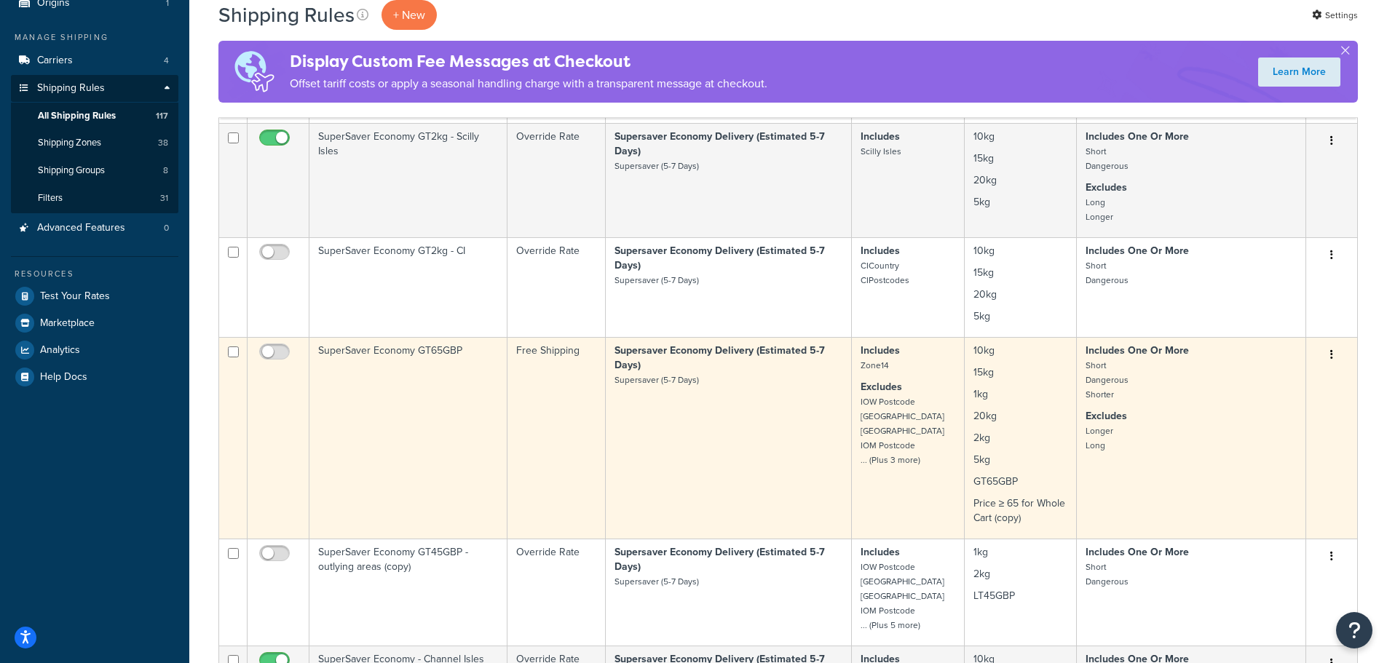
click at [769, 476] on td "Supersaver Economy Delivery (Estimated 5-7 Days) Supersaver (5-7 Days)" at bounding box center [729, 438] width 246 height 202
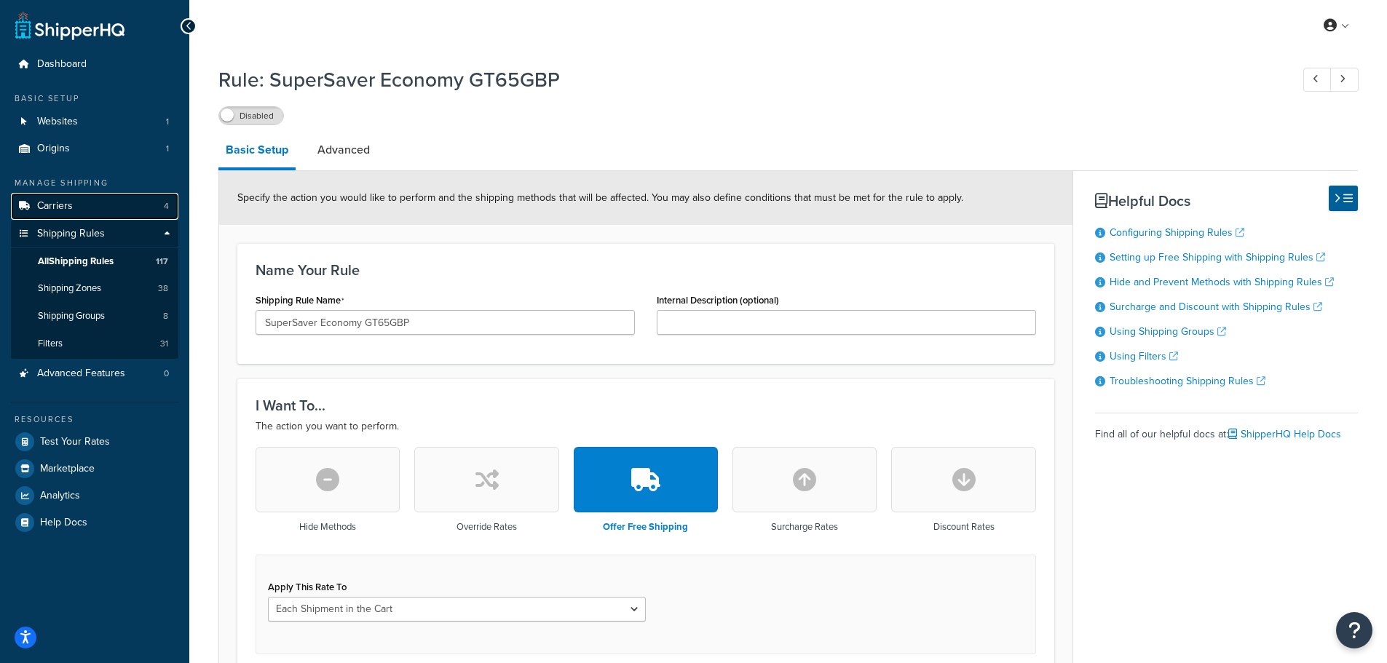
click at [86, 210] on link "Carriers 4" at bounding box center [95, 206] width 168 height 27
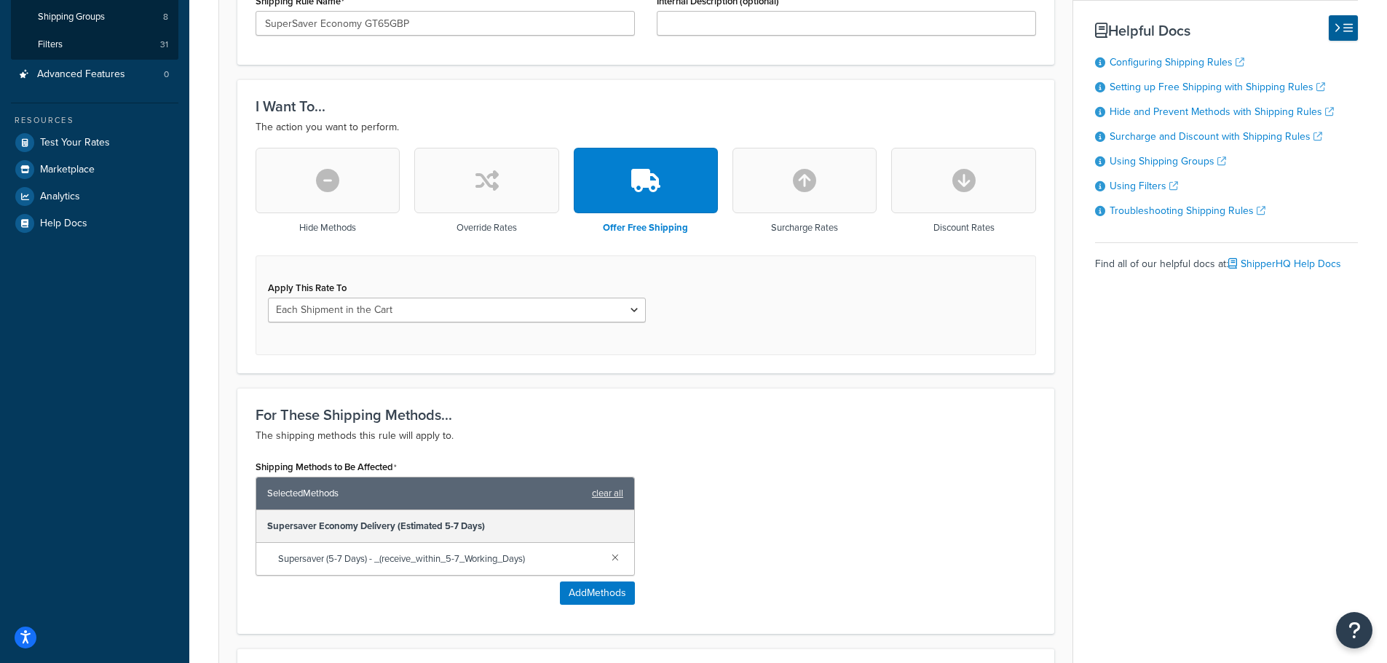
scroll to position [291, 0]
